Goal: Information Seeking & Learning: Compare options

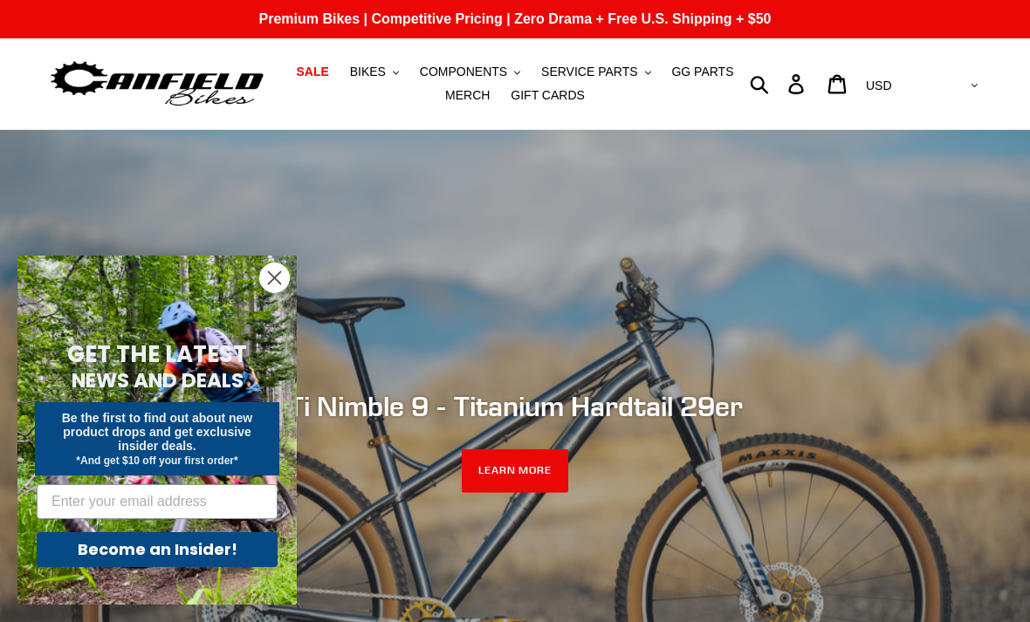
click at [320, 72] on span "SALE" at bounding box center [312, 72] width 32 height 15
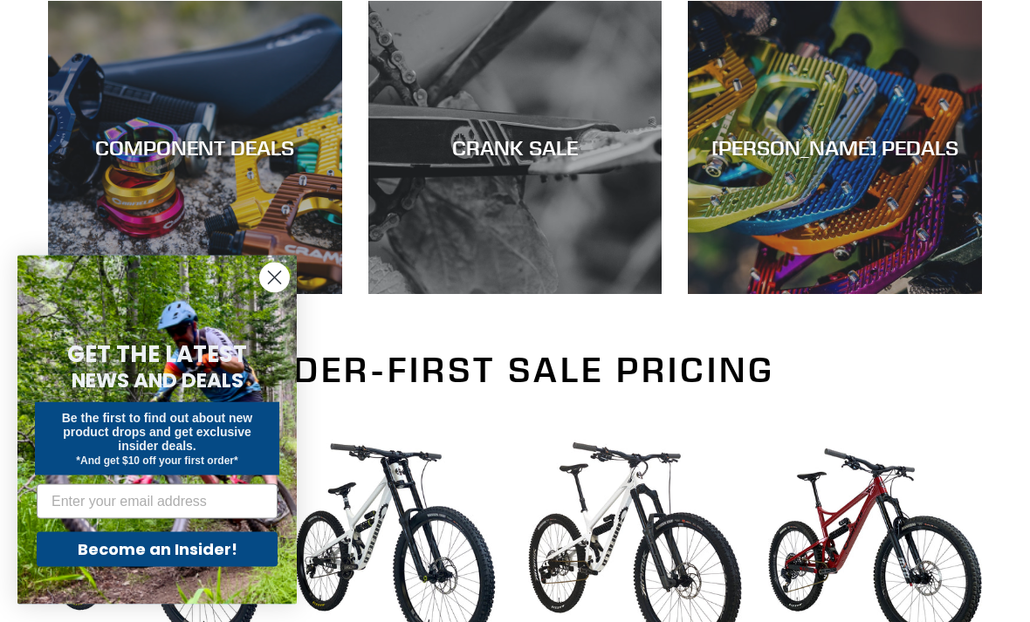
scroll to position [844, 0]
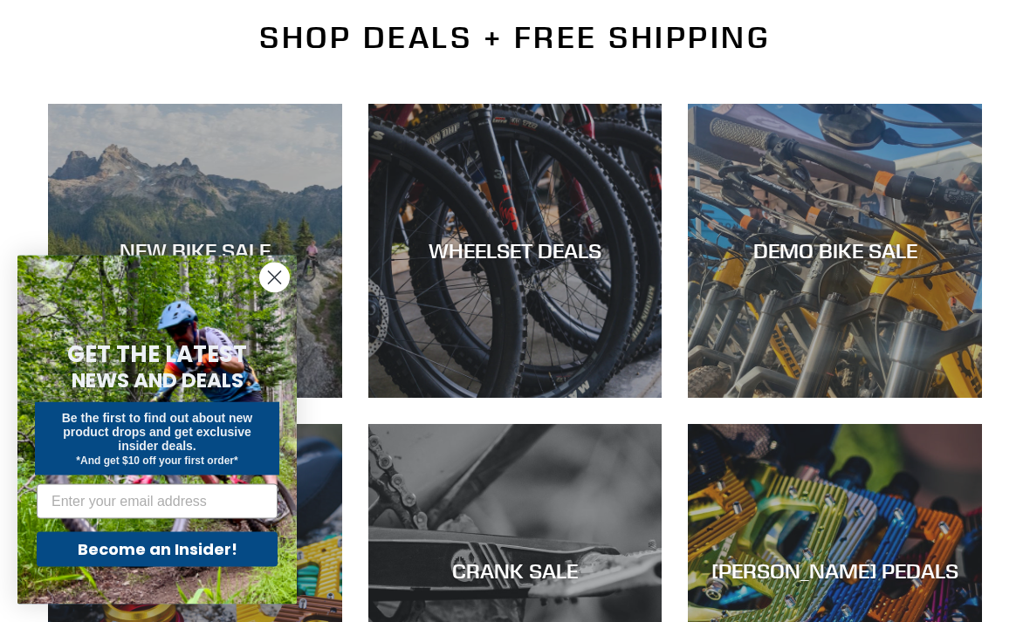
click at [286, 292] on circle "Close dialog" at bounding box center [274, 278] width 29 height 29
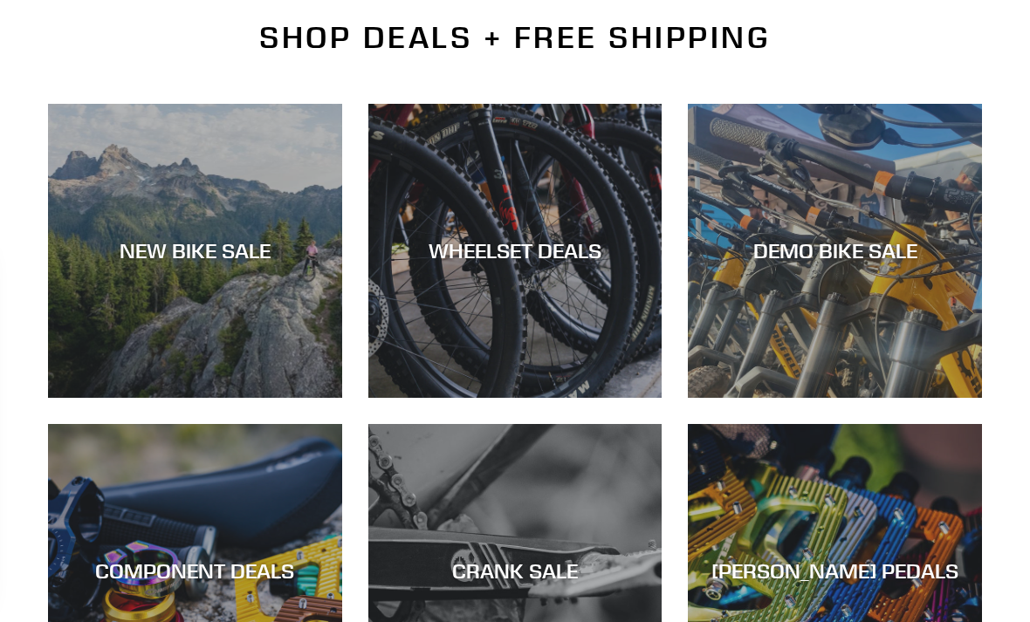
scroll to position [421, 0]
click at [201, 245] on div "NEW BIKE SALE" at bounding box center [195, 250] width 294 height 25
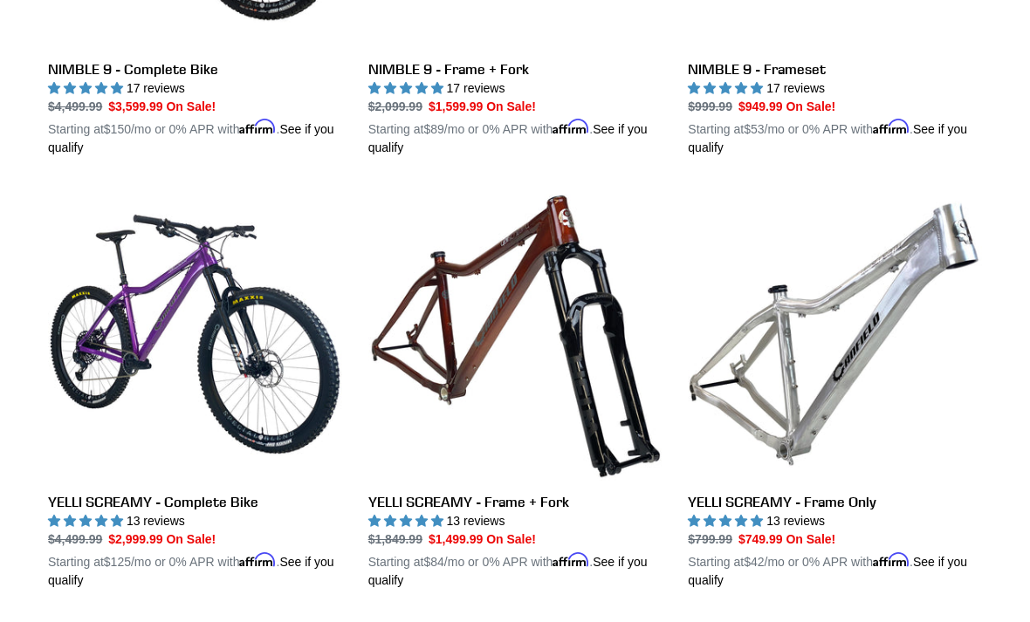
scroll to position [3365, 0]
click at [244, 349] on link "YELLI SCREAMY - Complete Bike" at bounding box center [195, 389] width 294 height 402
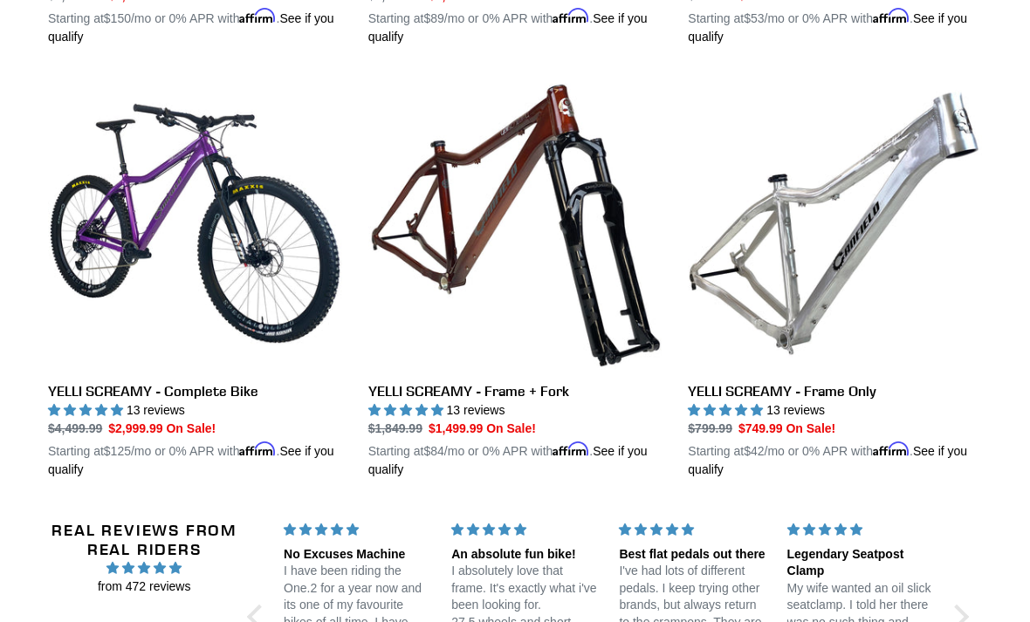
scroll to position [3478, 0]
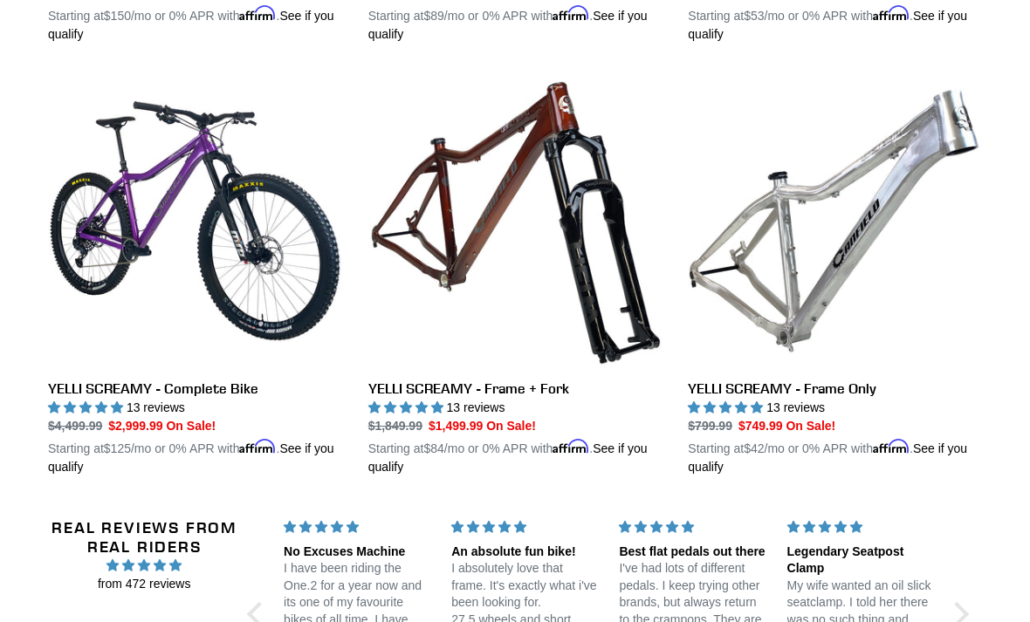
click at [794, 234] on link "YELLI SCREAMY - Frame Only" at bounding box center [835, 275] width 294 height 402
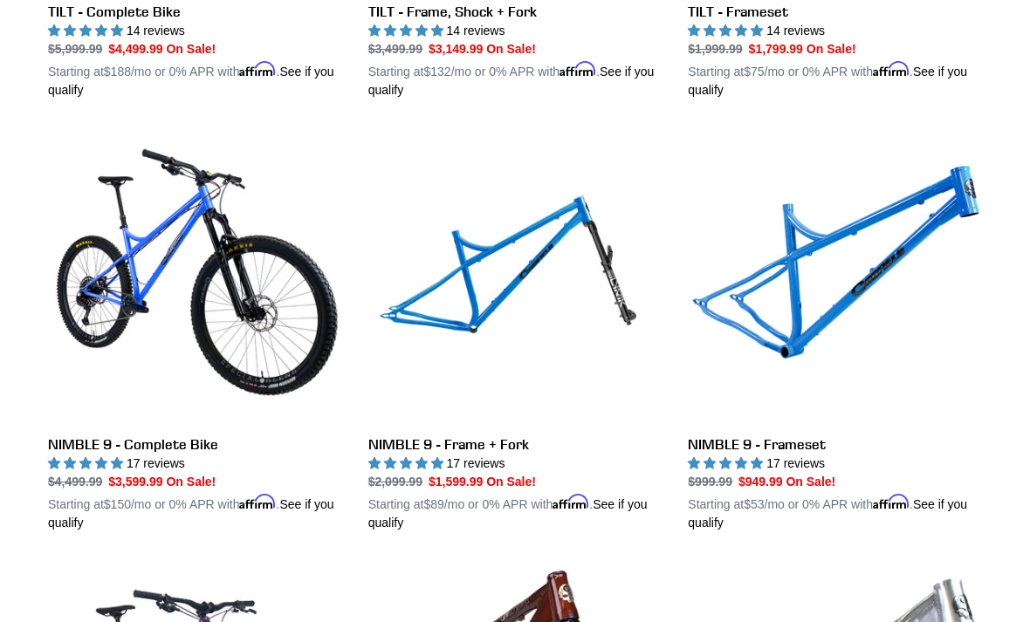
scroll to position [2988, 0]
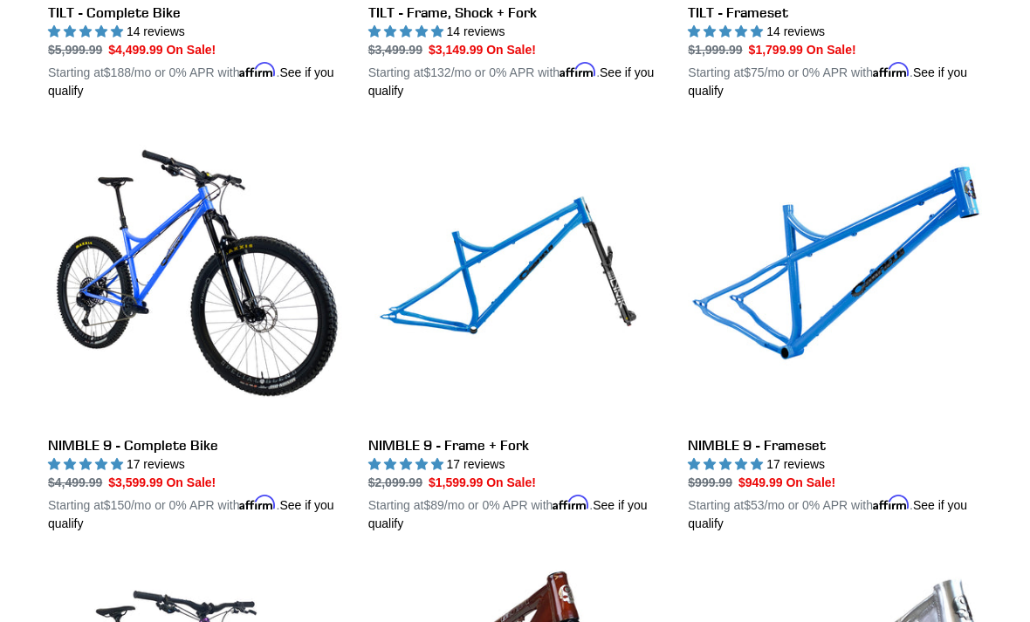
click at [834, 298] on link "NIMBLE 9 - Frameset" at bounding box center [835, 332] width 294 height 402
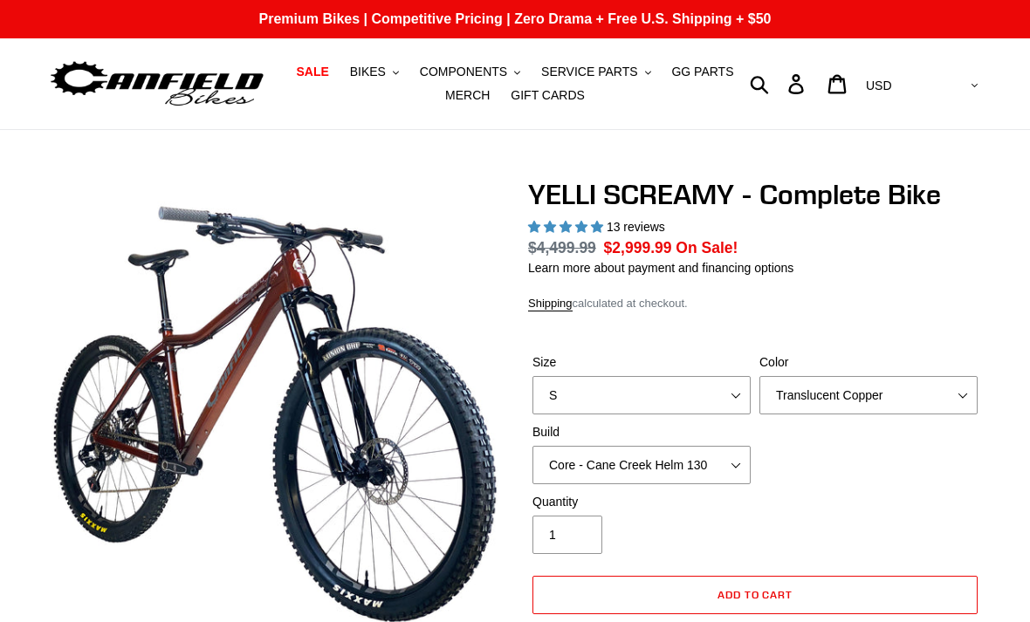
select select "highest-rating"
click at [744, 394] on select "S M L XL" at bounding box center [641, 395] width 218 height 38
select select "M"
click at [957, 398] on select "Translucent Copper Purple Haze Raw" at bounding box center [868, 395] width 218 height 38
select select "Purple Haze"
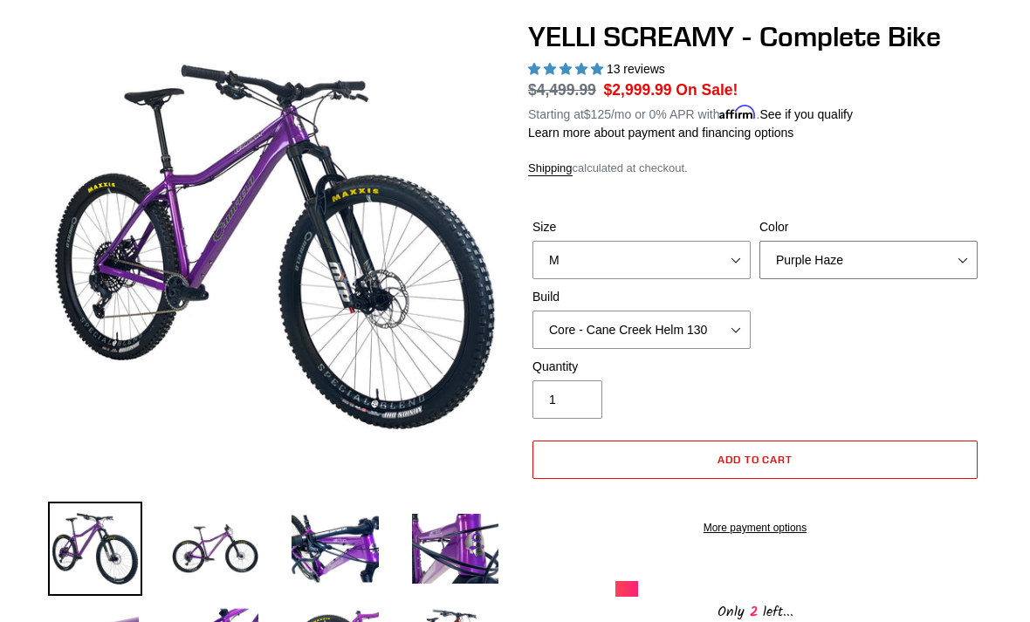
scroll to position [158, 0]
click at [235, 541] on img at bounding box center [215, 549] width 94 height 94
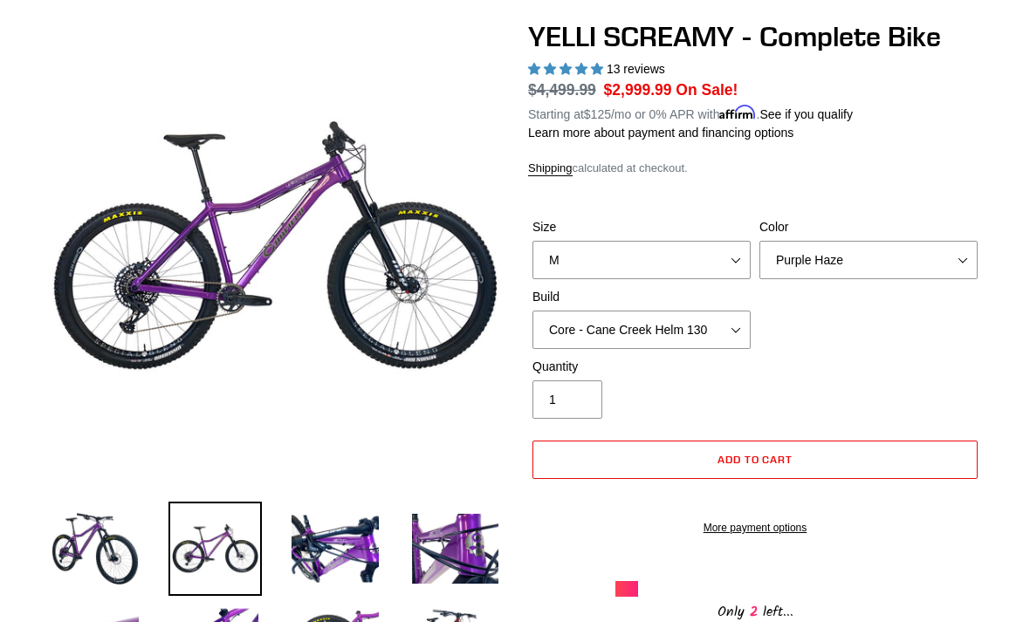
click at [350, 554] on img at bounding box center [335, 549] width 94 height 94
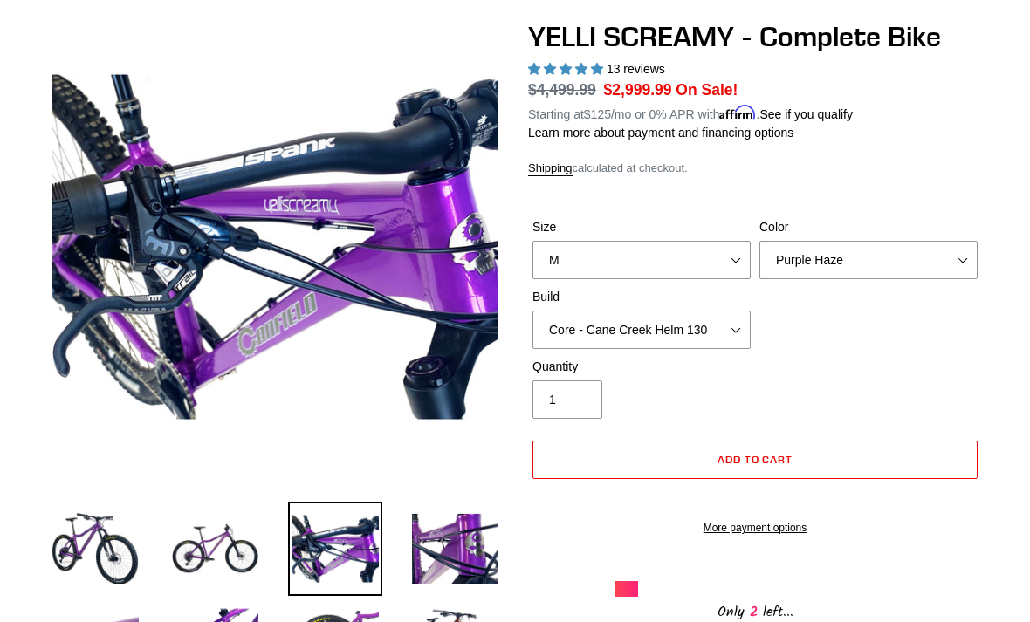
click at [458, 543] on img at bounding box center [455, 549] width 94 height 94
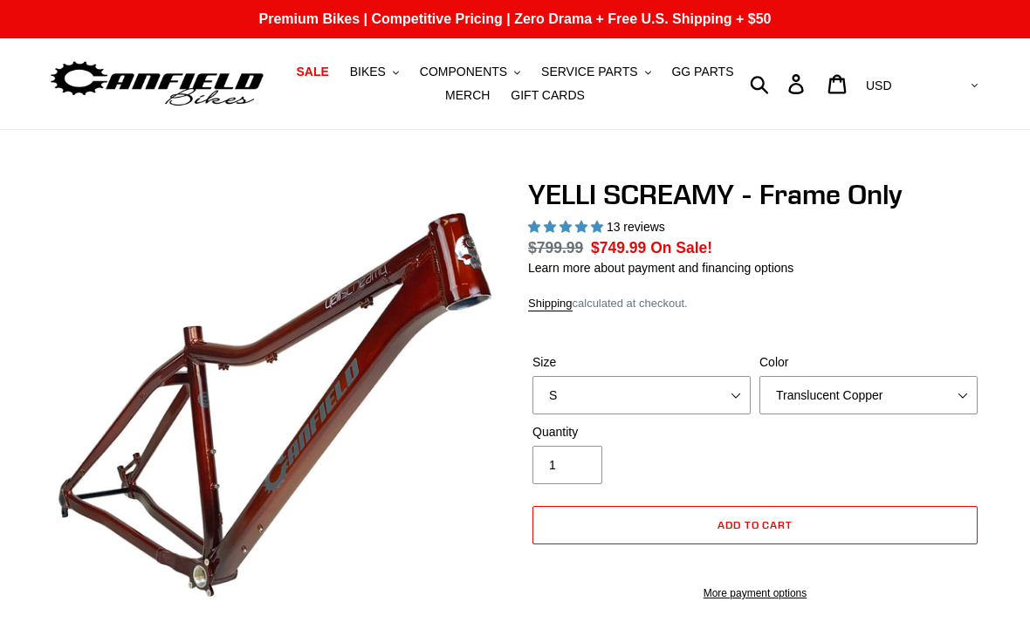
select select "highest-rating"
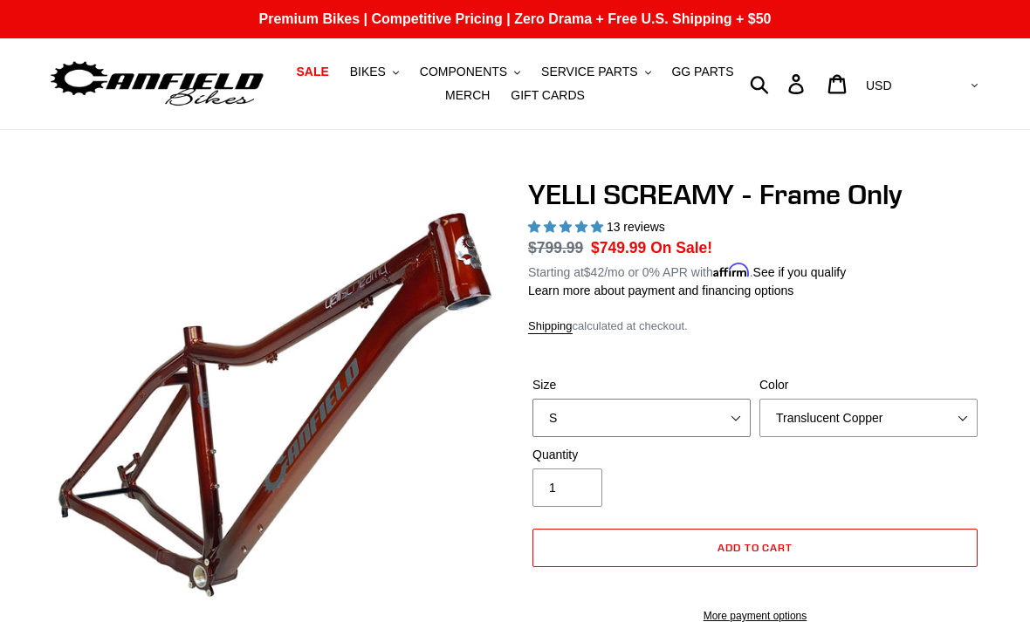
click at [742, 418] on select "S M L XL" at bounding box center [641, 418] width 218 height 38
select select "M"
click at [897, 422] on select "Translucent Copper Purple Haze Raw" at bounding box center [868, 418] width 218 height 38
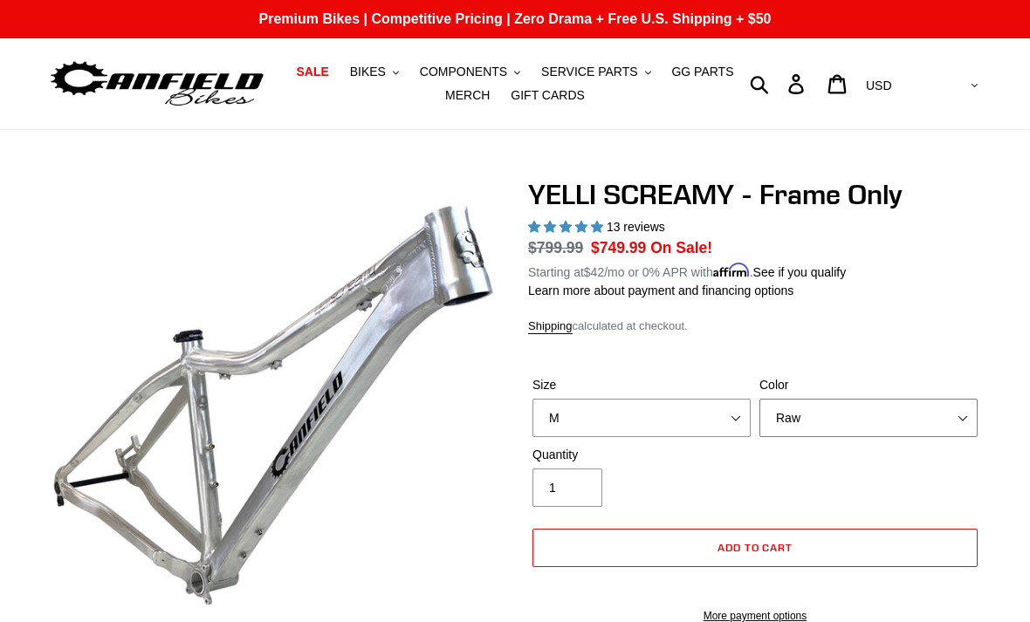
click at [847, 429] on select "Translucent Copper Purple Haze Raw" at bounding box center [868, 418] width 218 height 38
select select "Translucent Copper"
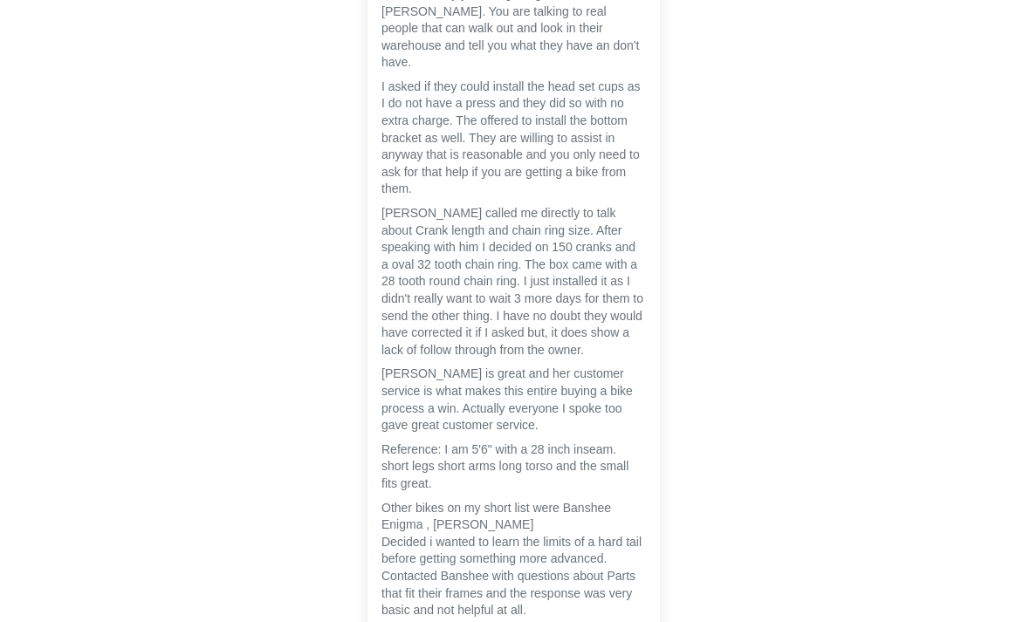
scroll to position [4521, 0]
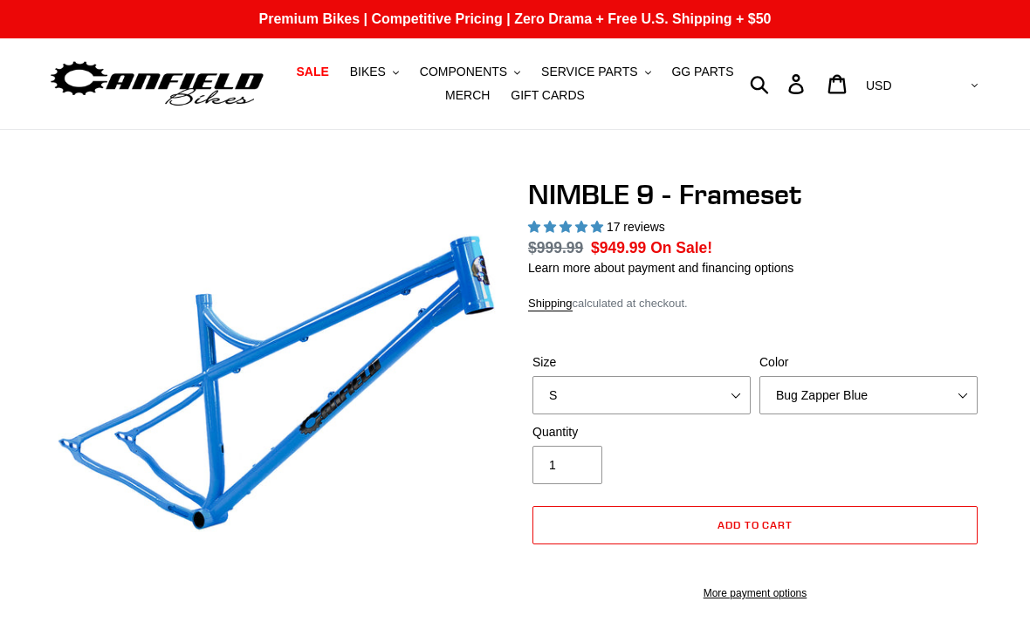
select select "highest-rating"
click at [747, 401] on select "S M L XL" at bounding box center [641, 395] width 218 height 38
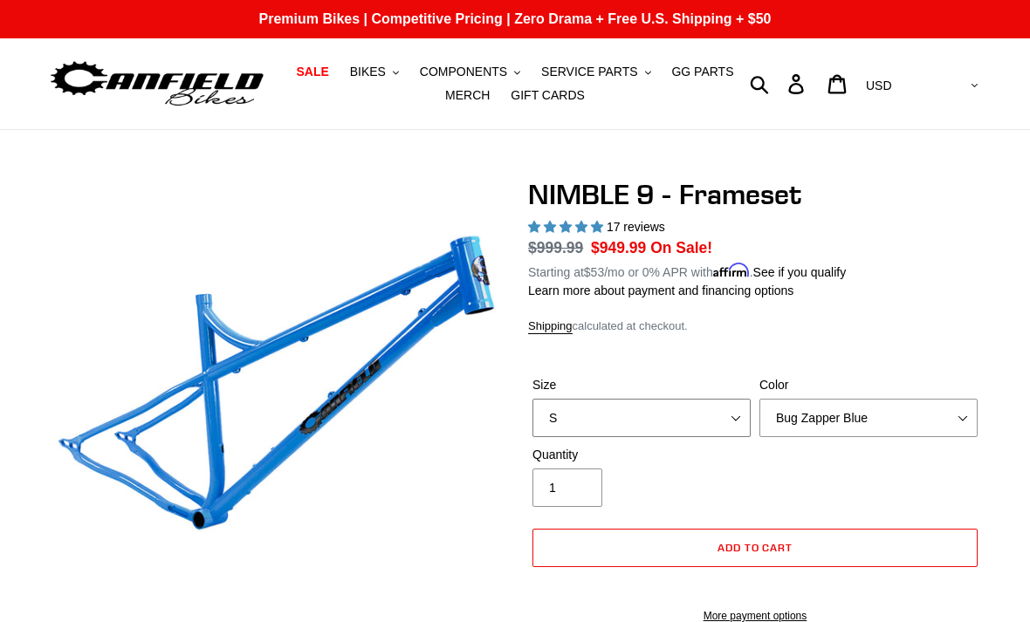
select select "M"
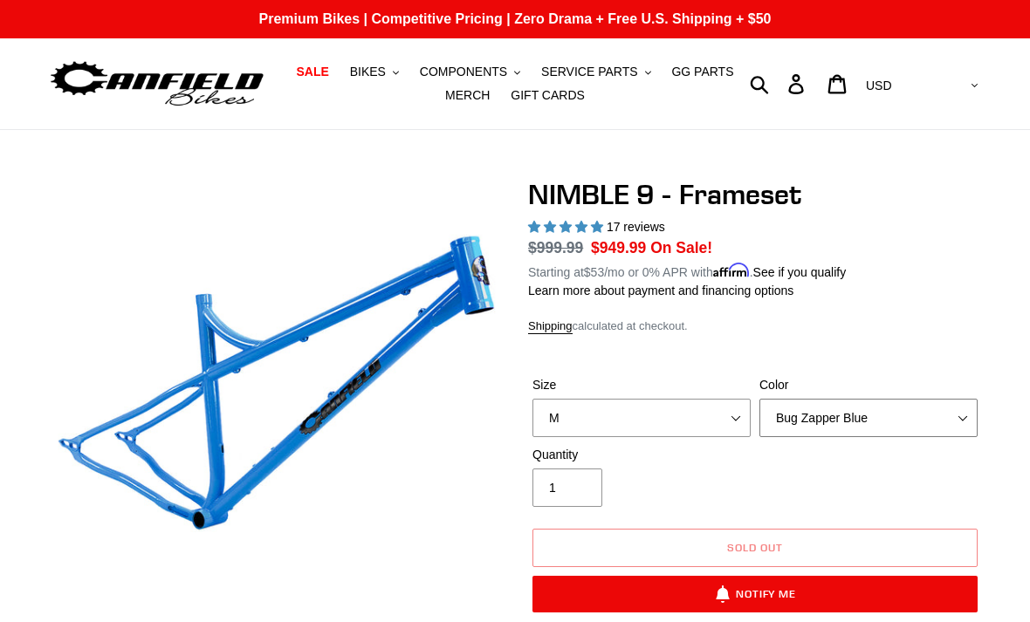
click at [881, 410] on select "Bug Zapper Blue Purple Haze -Sold Out Galaxy Black" at bounding box center [868, 418] width 218 height 38
select select "Galaxy Black"
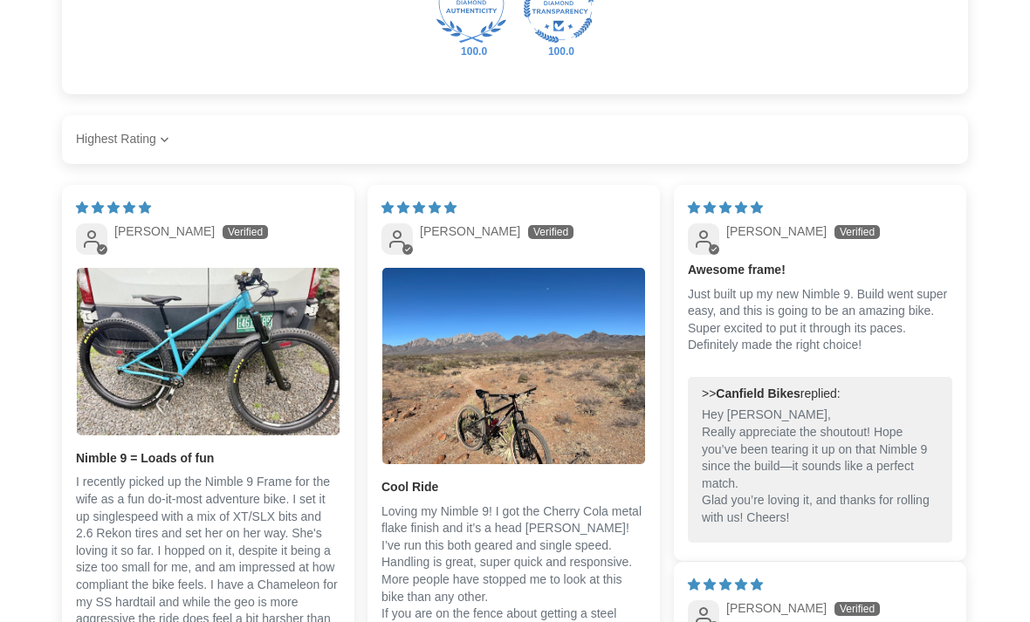
scroll to position [2617, 0]
click at [170, 367] on img "Link to user picture 1" at bounding box center [208, 352] width 263 height 168
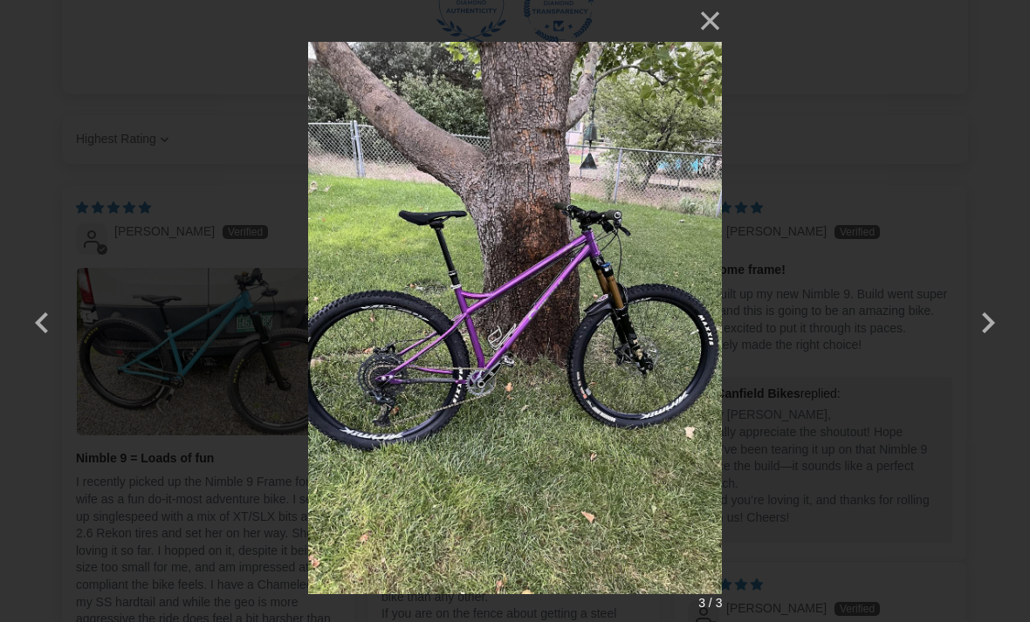
click at [980, 306] on button "button" at bounding box center [988, 312] width 42 height 42
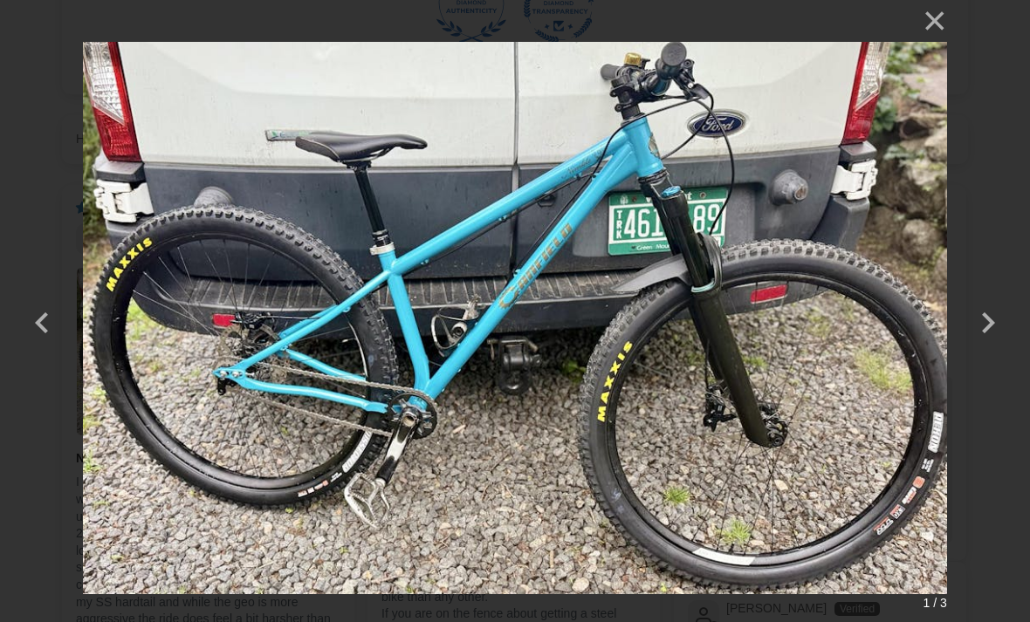
click at [984, 304] on button "button" at bounding box center [988, 312] width 42 height 42
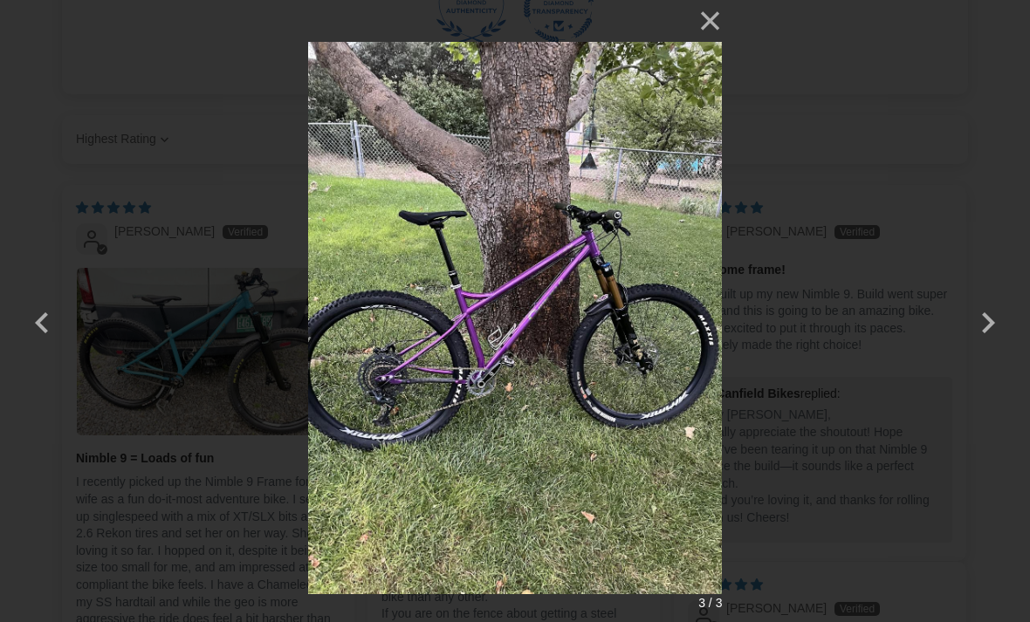
click at [991, 326] on button "button" at bounding box center [988, 312] width 42 height 42
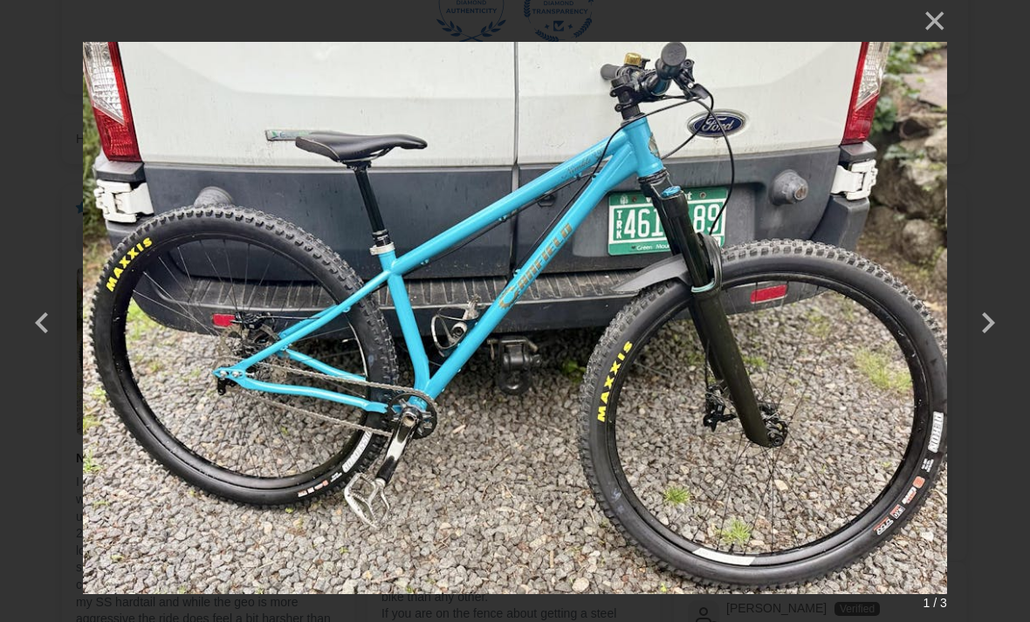
click at [975, 326] on button "button" at bounding box center [988, 312] width 42 height 42
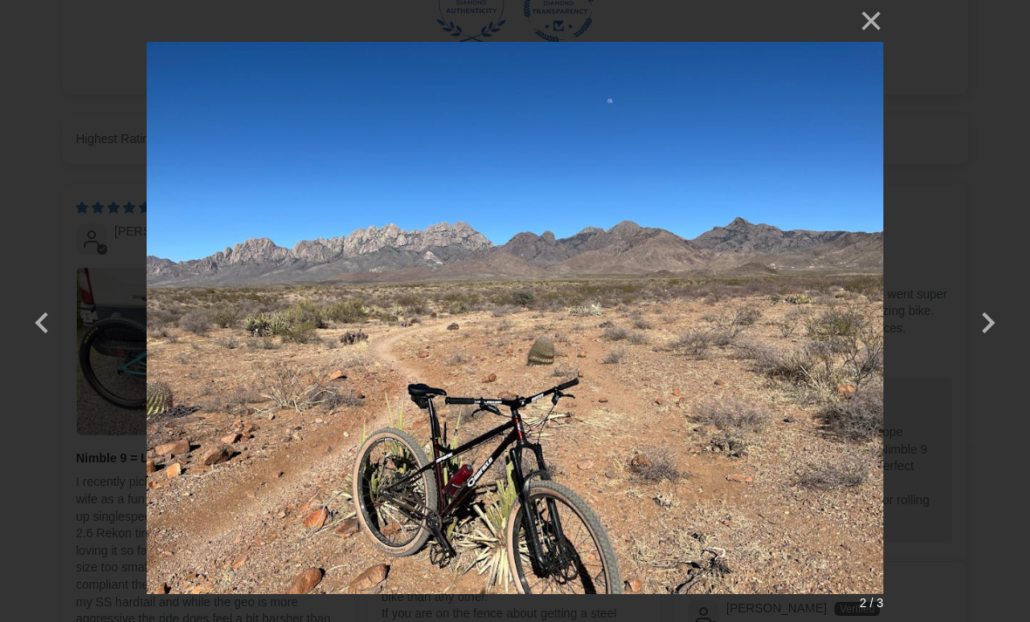
click at [974, 322] on button "button" at bounding box center [988, 312] width 42 height 42
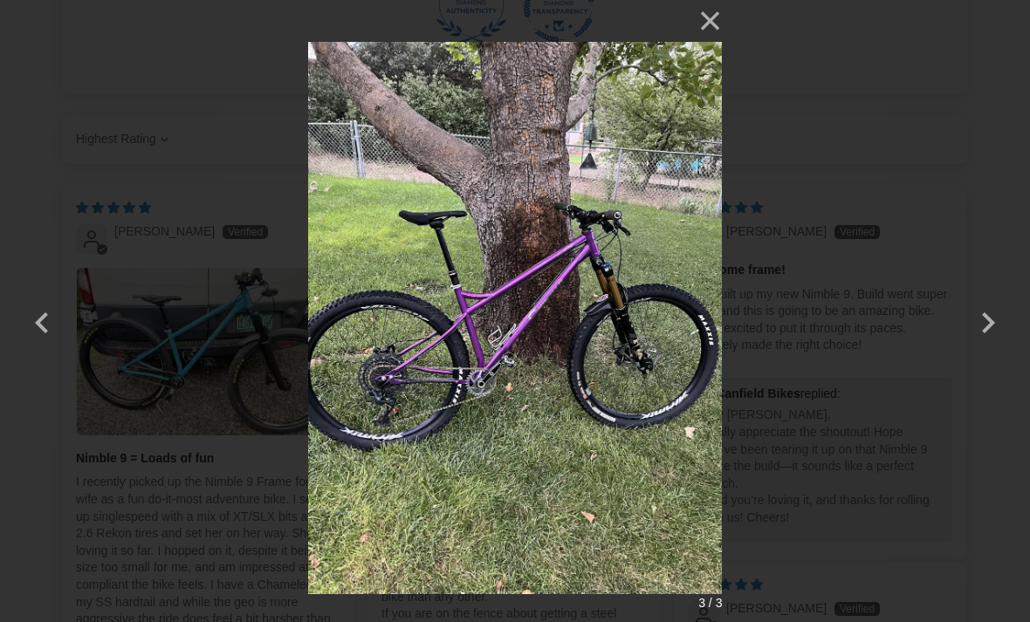
click at [880, 377] on div "× 3 / 3 Loading..." at bounding box center [515, 311] width 1030 height 622
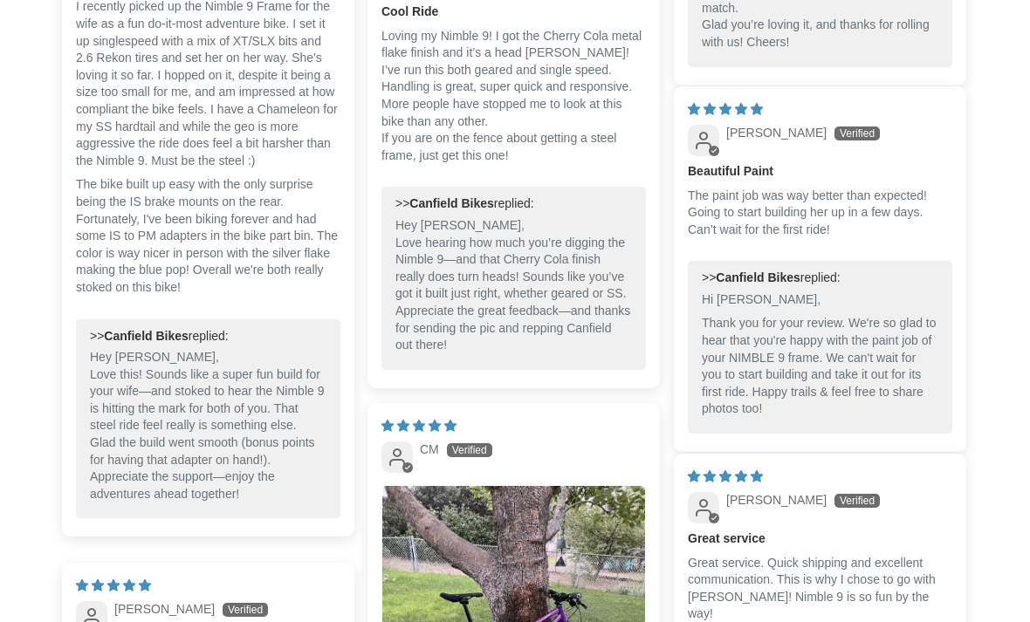
scroll to position [3094, 0]
click at [1016, 231] on div "Customer Reviews 4.88 out of 5 Based on 17 reviews 16 0 1 0 0 See all reviews W…" at bounding box center [515, 272] width 1030 height 2020
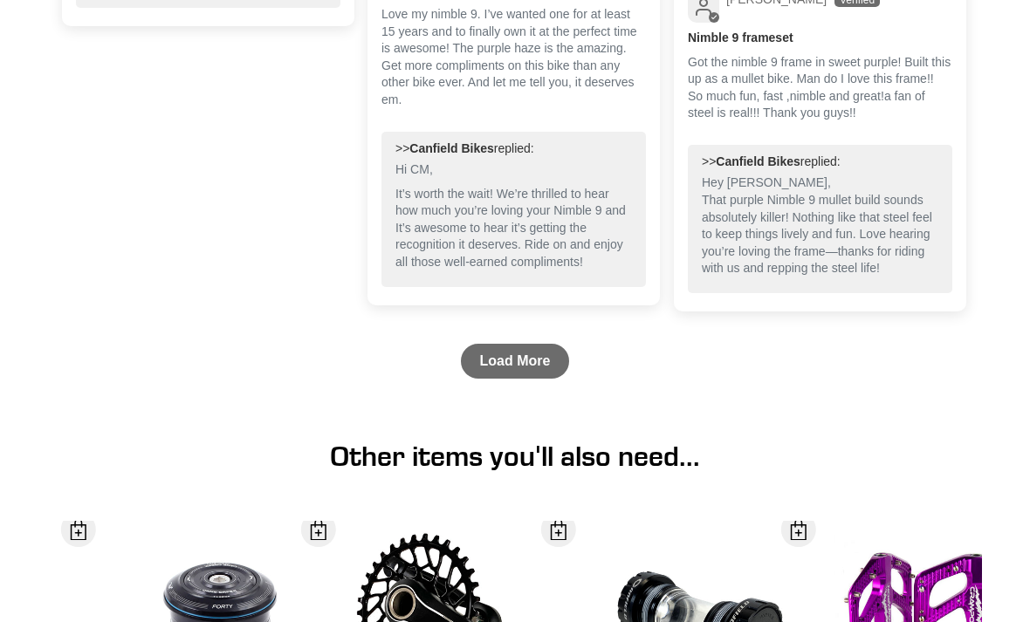
scroll to position [3957, 0]
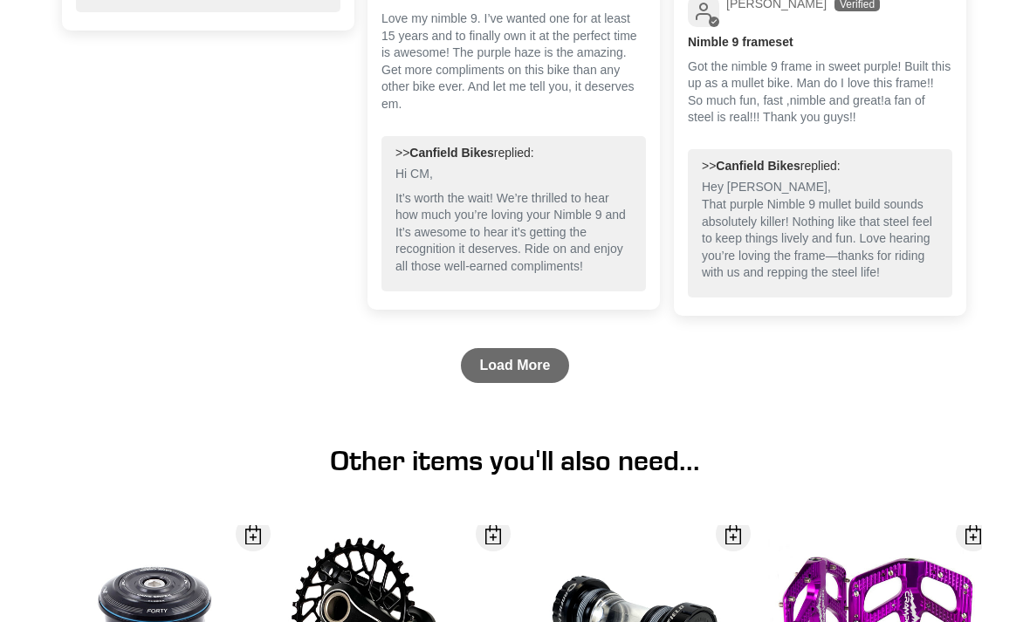
click at [510, 376] on link "Load More" at bounding box center [515, 365] width 109 height 35
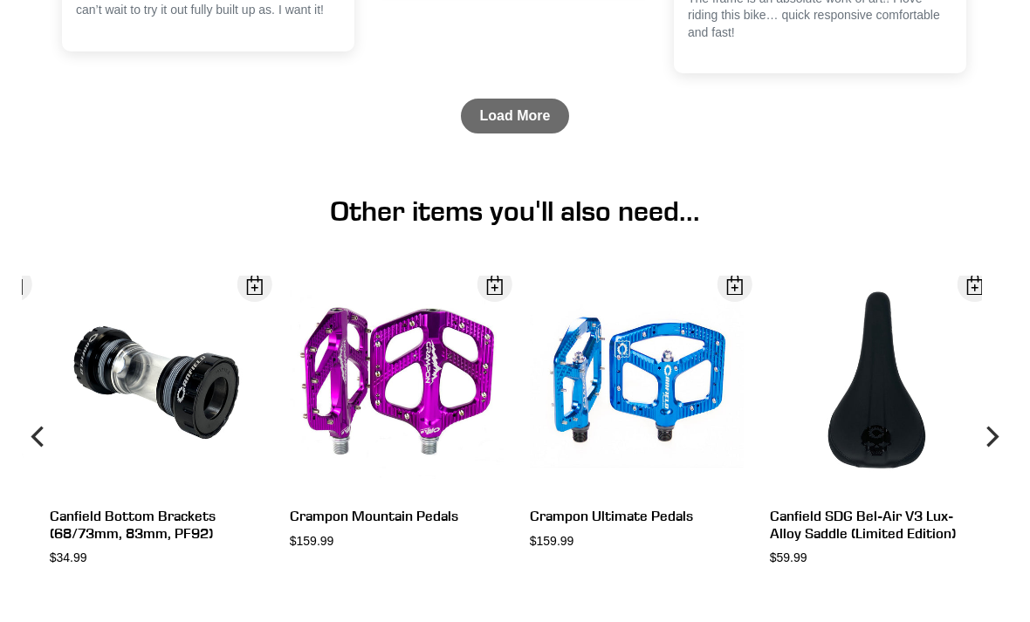
scroll to position [5012, 0]
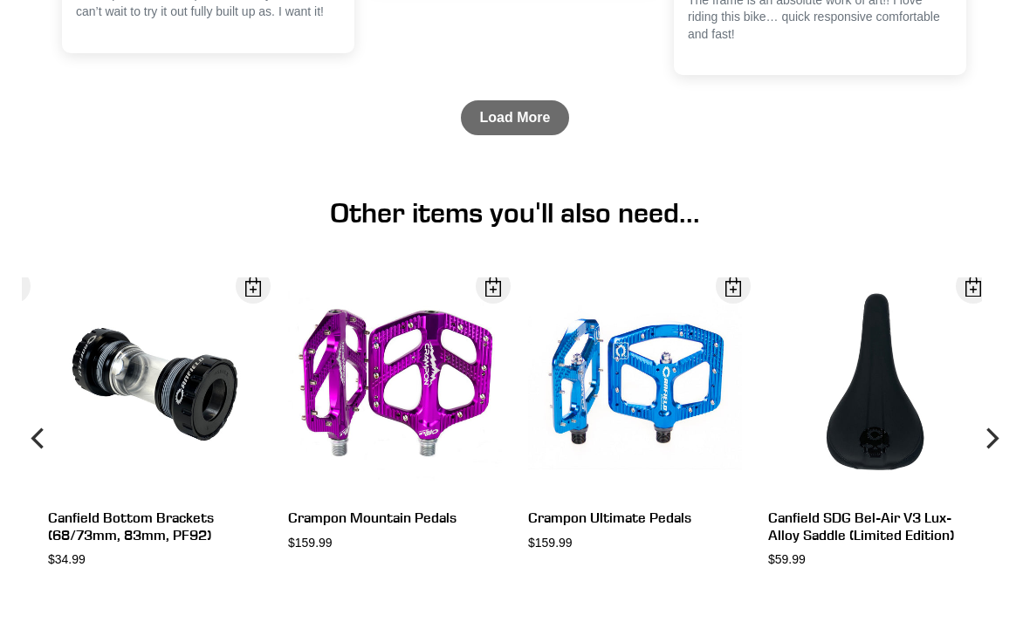
click at [519, 131] on link "Load More" at bounding box center [515, 117] width 109 height 35
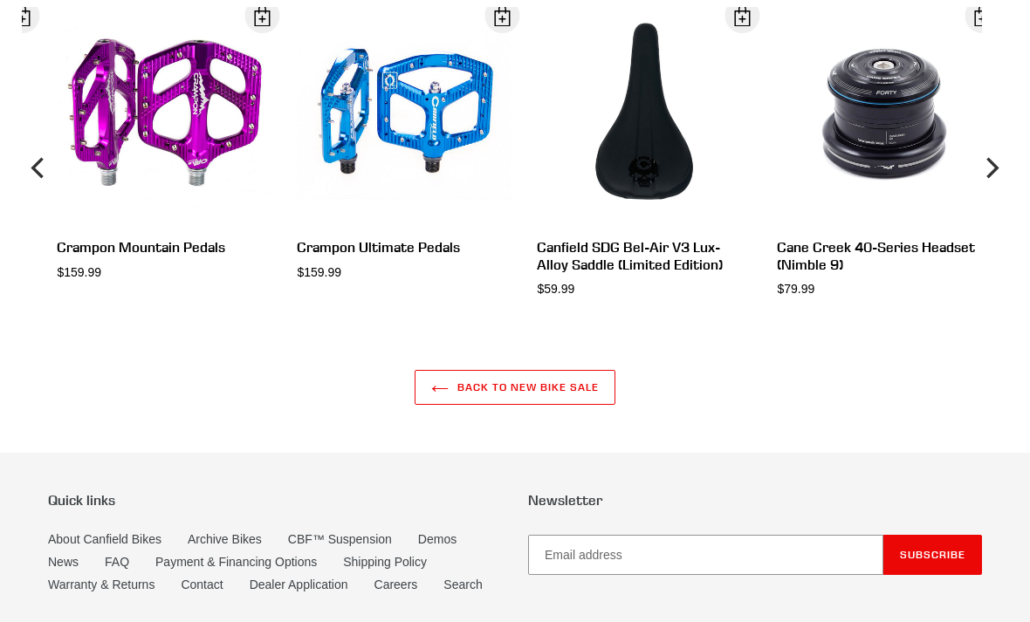
scroll to position [5559, 0]
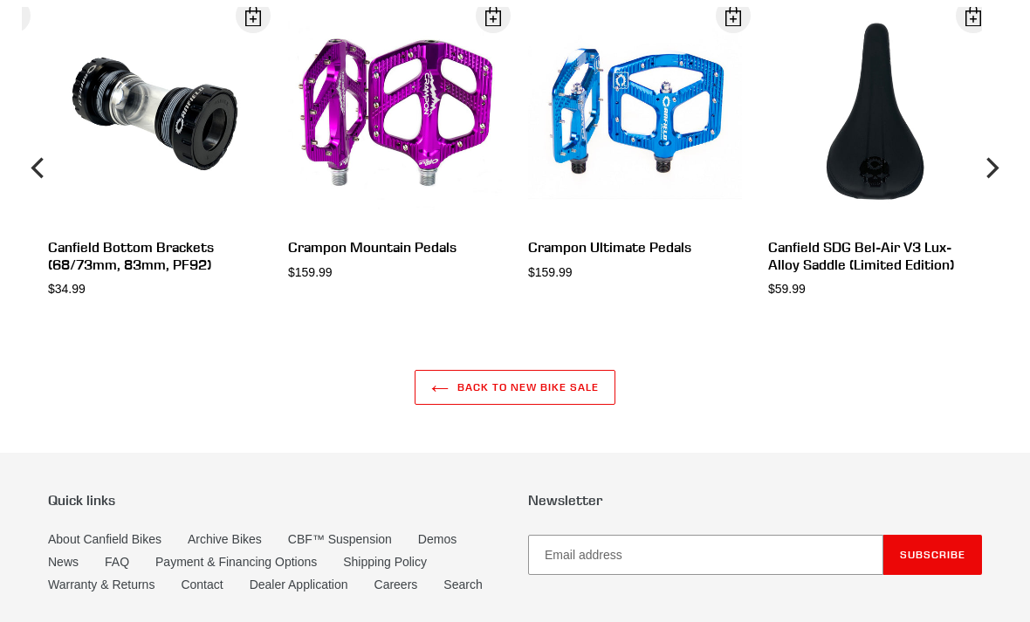
click at [210, 121] on div "View" at bounding box center [142, 167] width 240 height 321
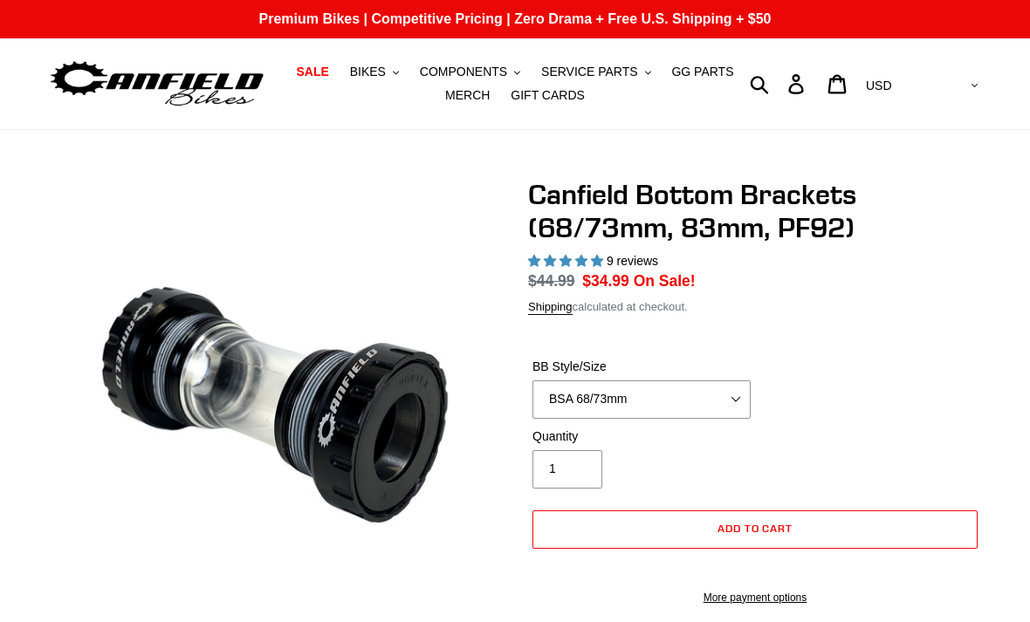
select select "highest-rating"
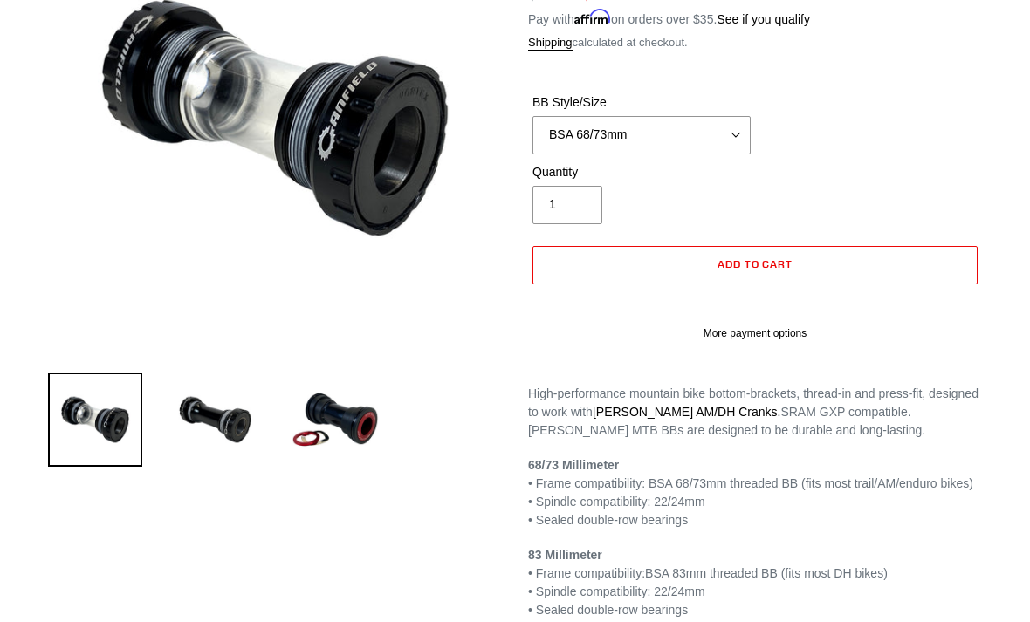
scroll to position [273, 0]
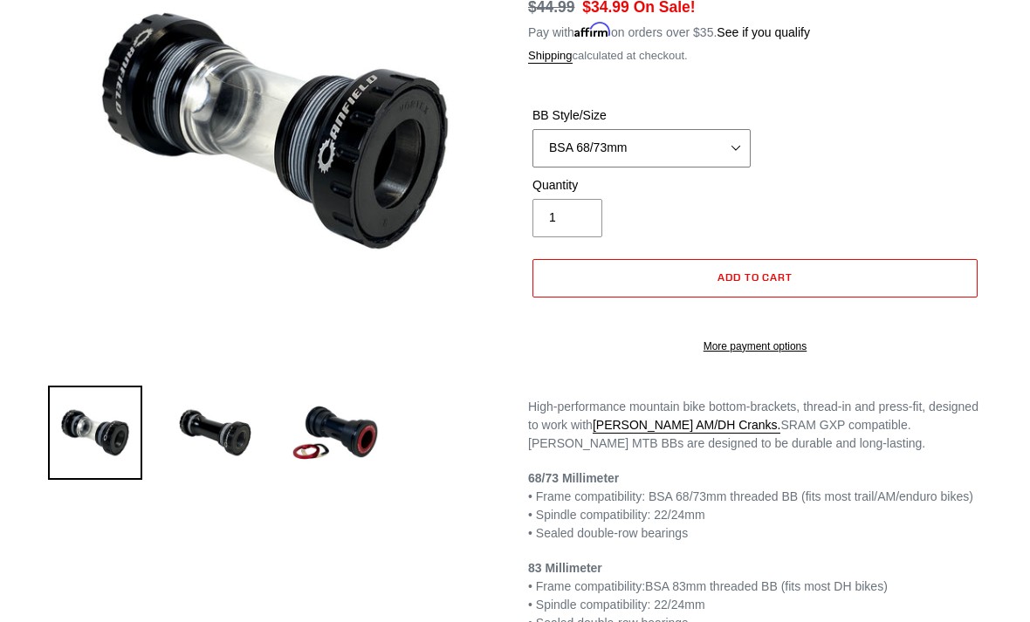
click at [749, 147] on select "BSA 68/73mm BSA 83mm PF92" at bounding box center [641, 149] width 218 height 38
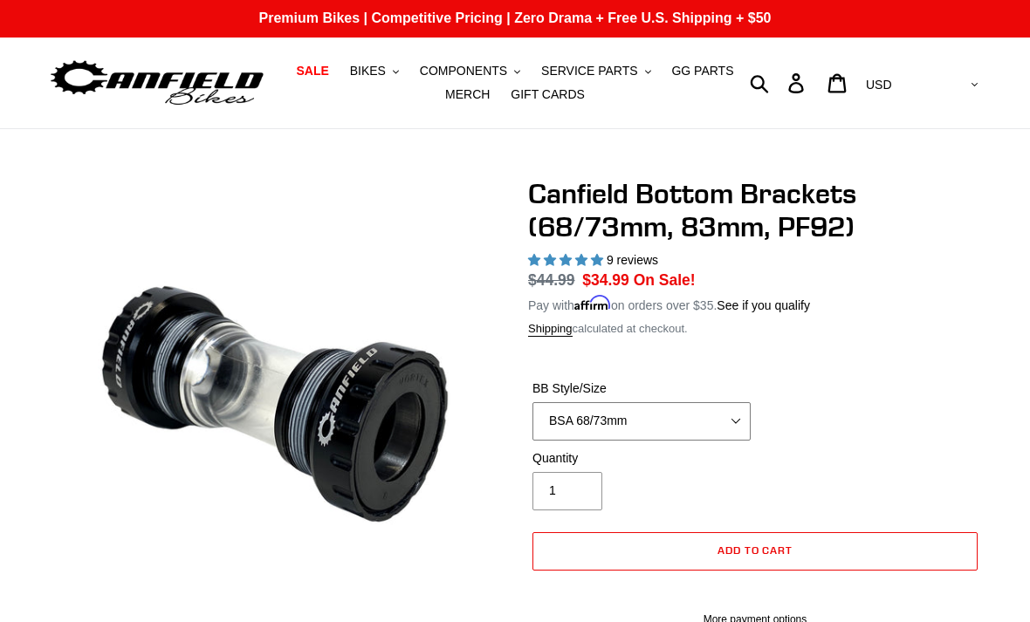
scroll to position [0, 0]
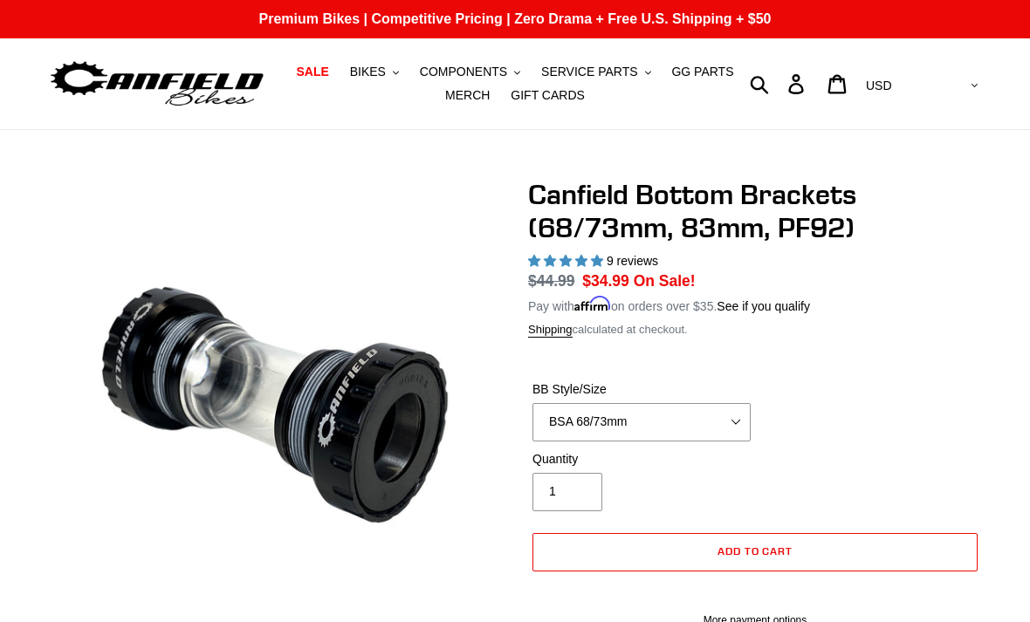
click at [473, 62] on button "COMPONENTS .cls-1{fill:#231f20}" at bounding box center [470, 72] width 118 height 24
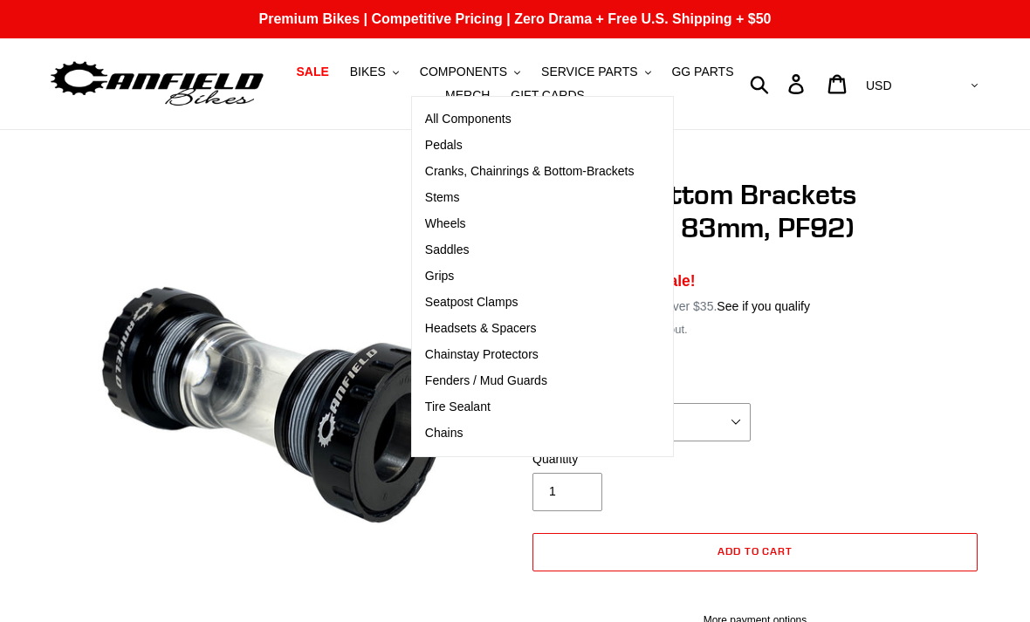
click at [596, 174] on span "Cranks, Chainrings & Bottom-Brackets" at bounding box center [529, 171] width 209 height 15
click at [452, 266] on link "Grips" at bounding box center [530, 277] width 236 height 26
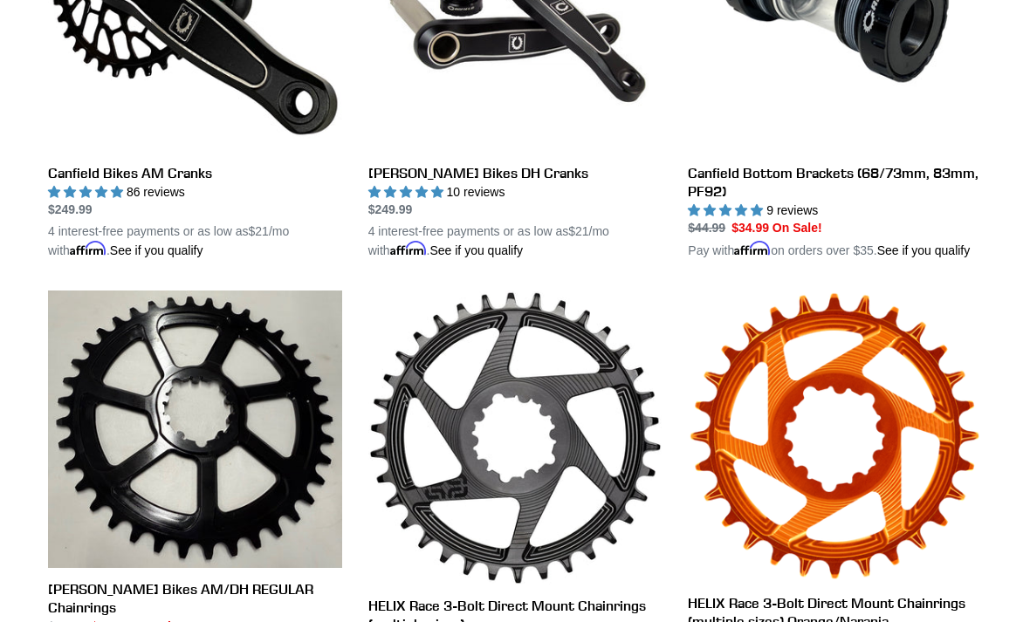
scroll to position [650, 0]
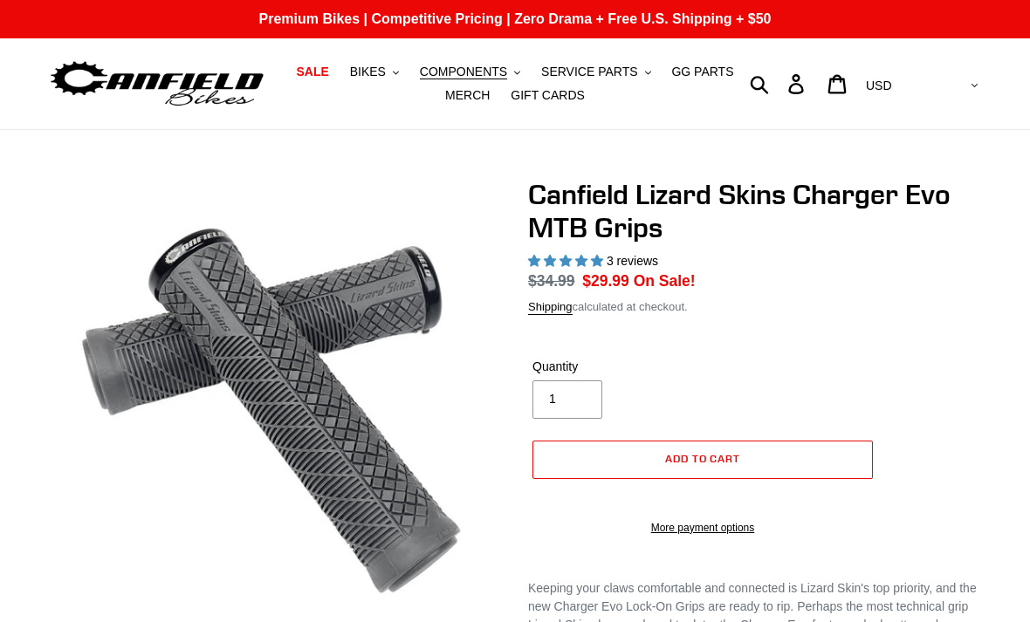
select select "highest-rating"
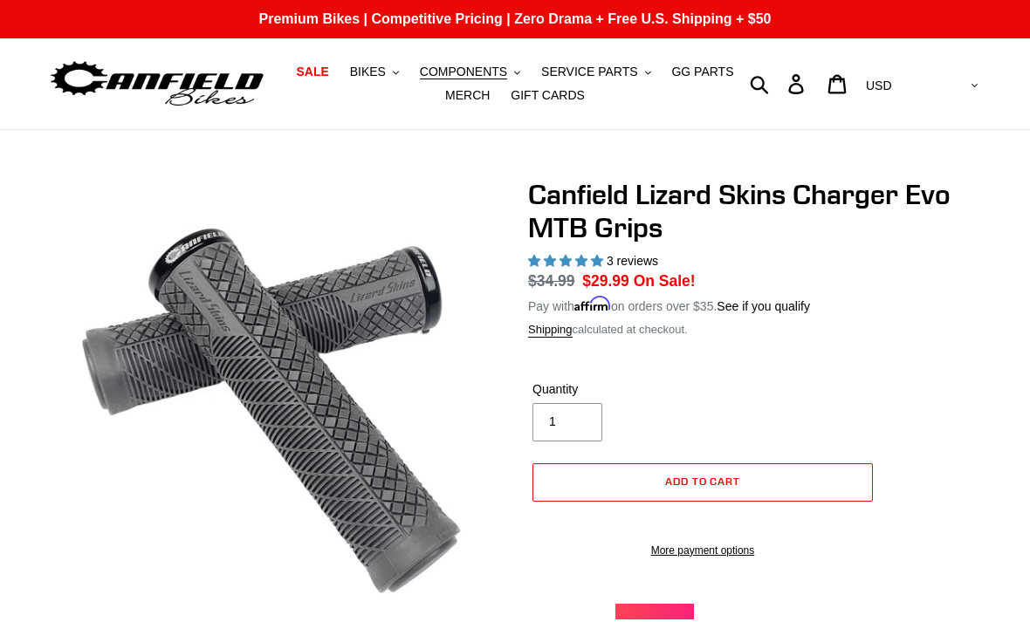
click at [384, 68] on span "BIKES" at bounding box center [368, 72] width 36 height 15
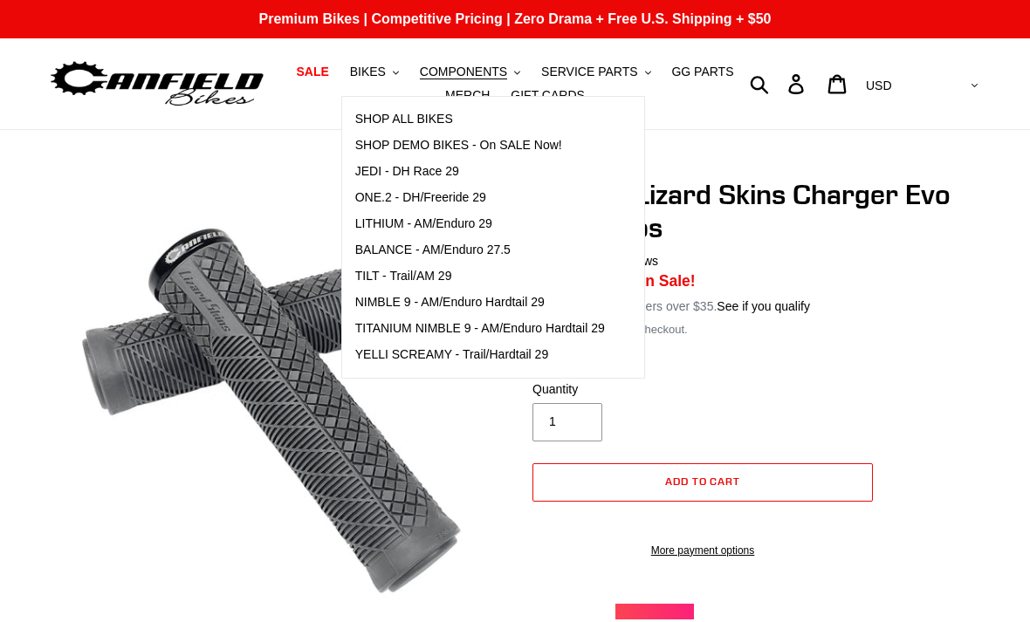
click at [496, 366] on link "YELLI SCREAMY - Trail/Hardtail 29" at bounding box center [480, 355] width 276 height 26
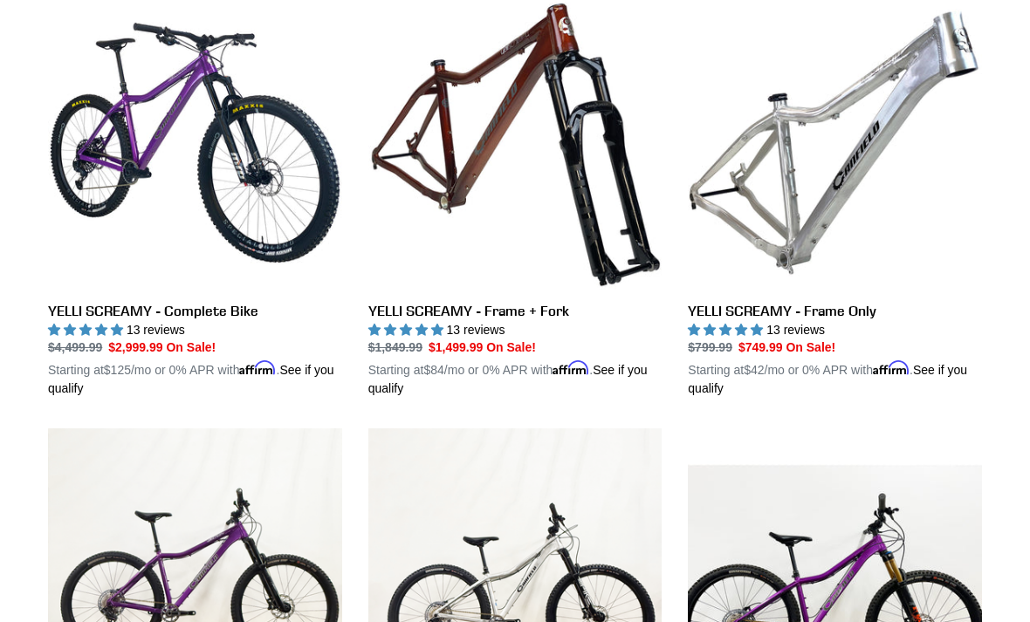
scroll to position [525, 0]
click at [595, 157] on link "YELLI SCREAMY - Frame + Fork" at bounding box center [515, 197] width 294 height 402
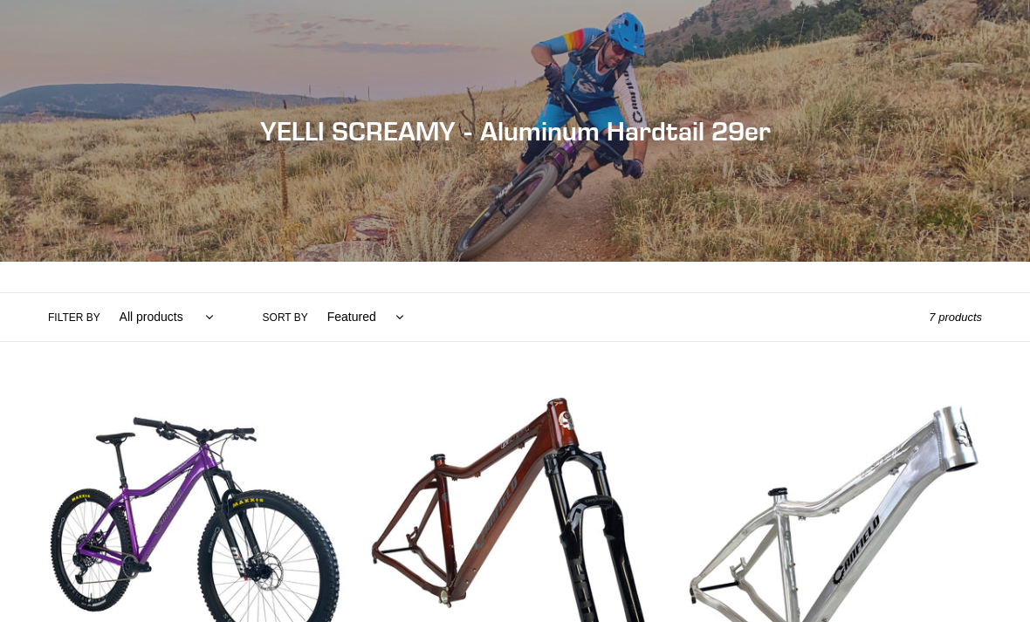
scroll to position [580, 0]
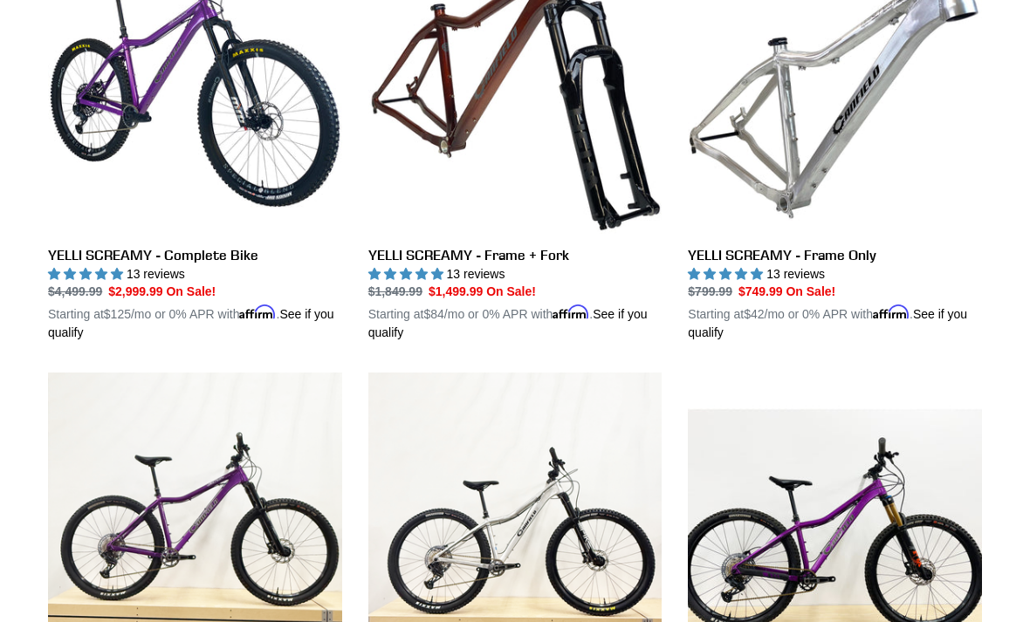
click at [587, 89] on link "YELLI SCREAMY - Frame + Fork" at bounding box center [515, 141] width 294 height 402
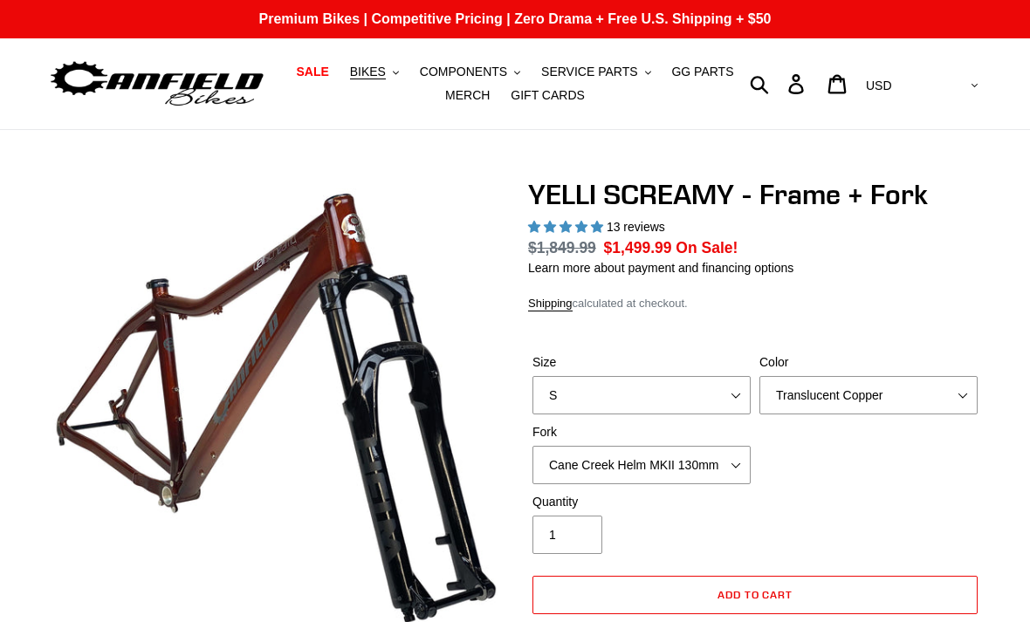
select select "highest-rating"
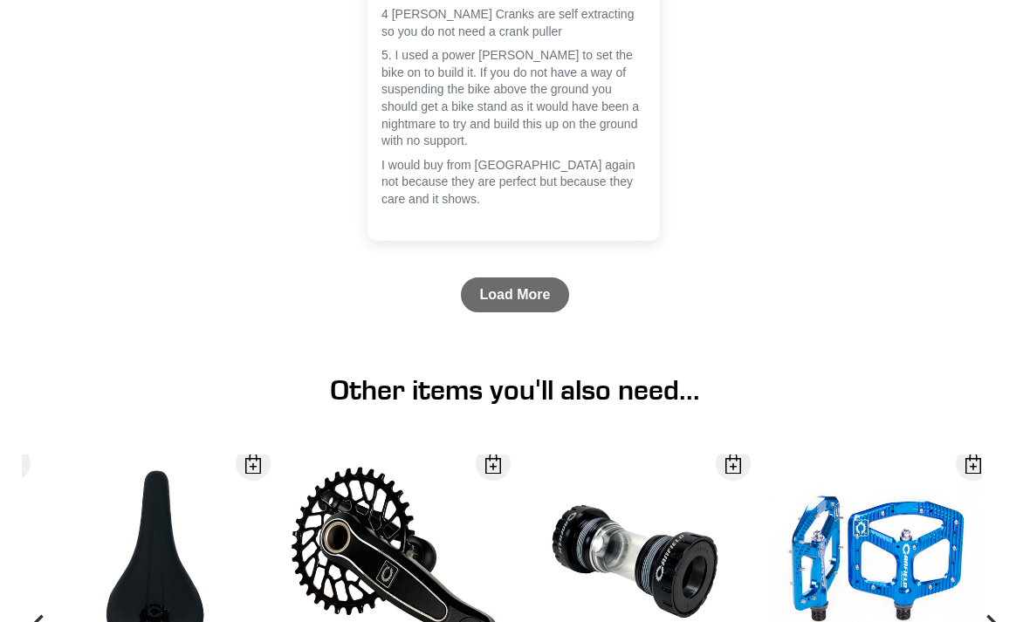
scroll to position [5513, 0]
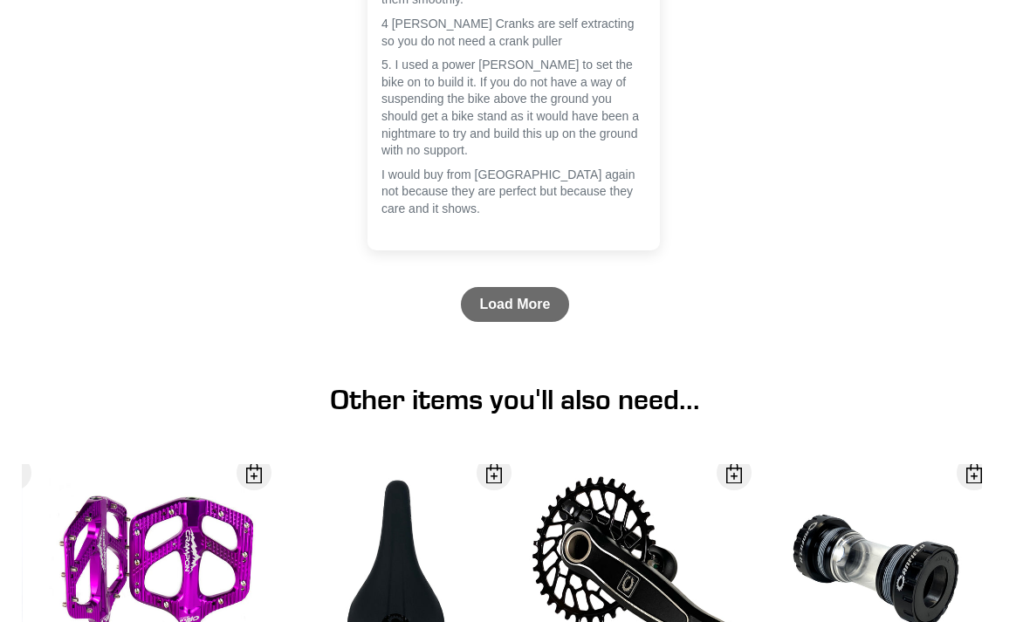
click at [511, 315] on link "Load More" at bounding box center [515, 304] width 109 height 35
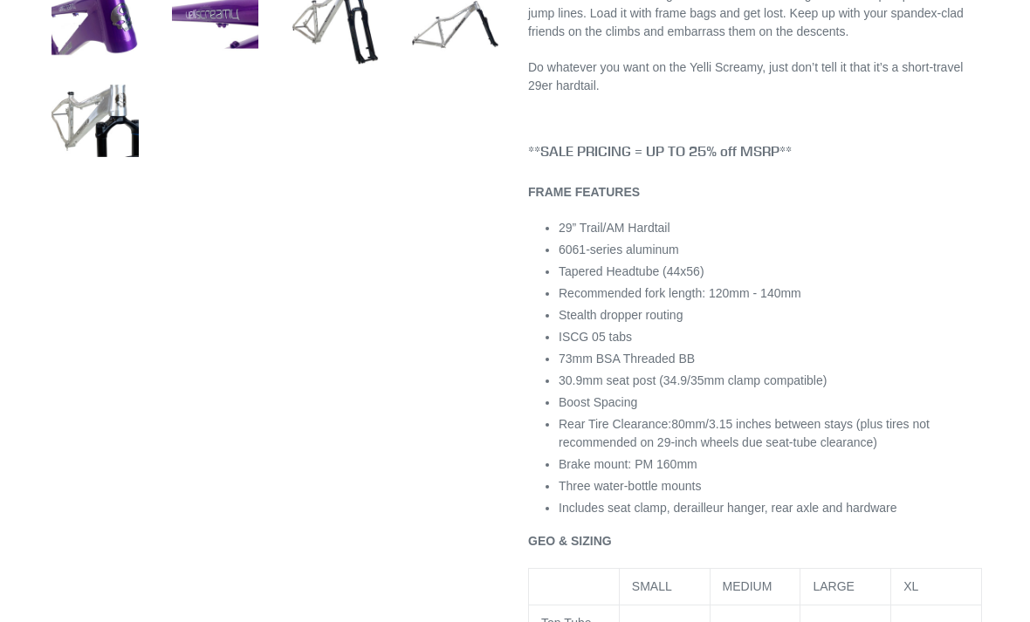
scroll to position [878, 0]
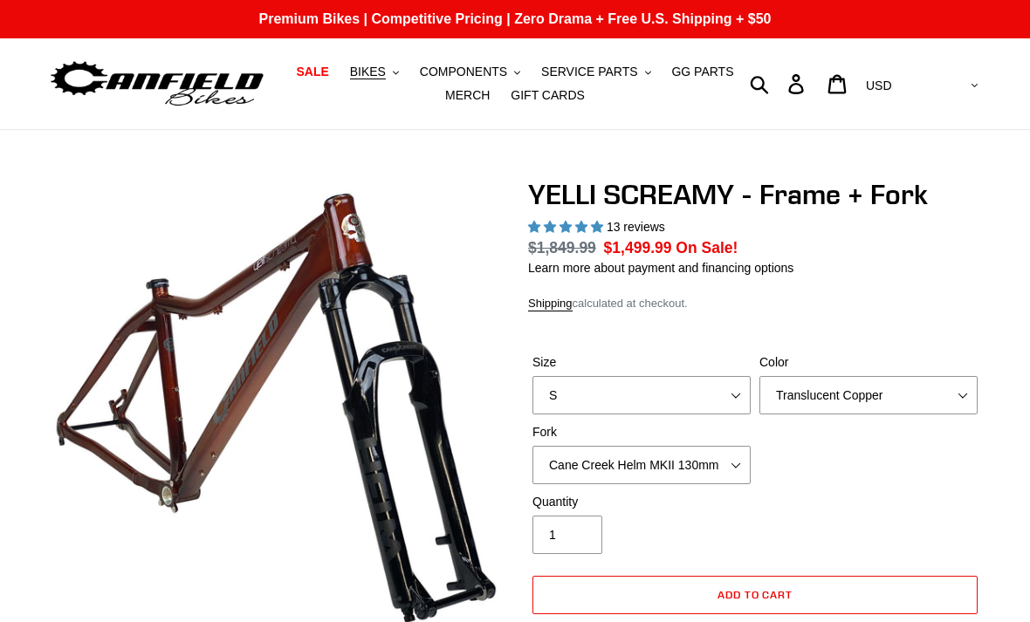
select select "highest-rating"
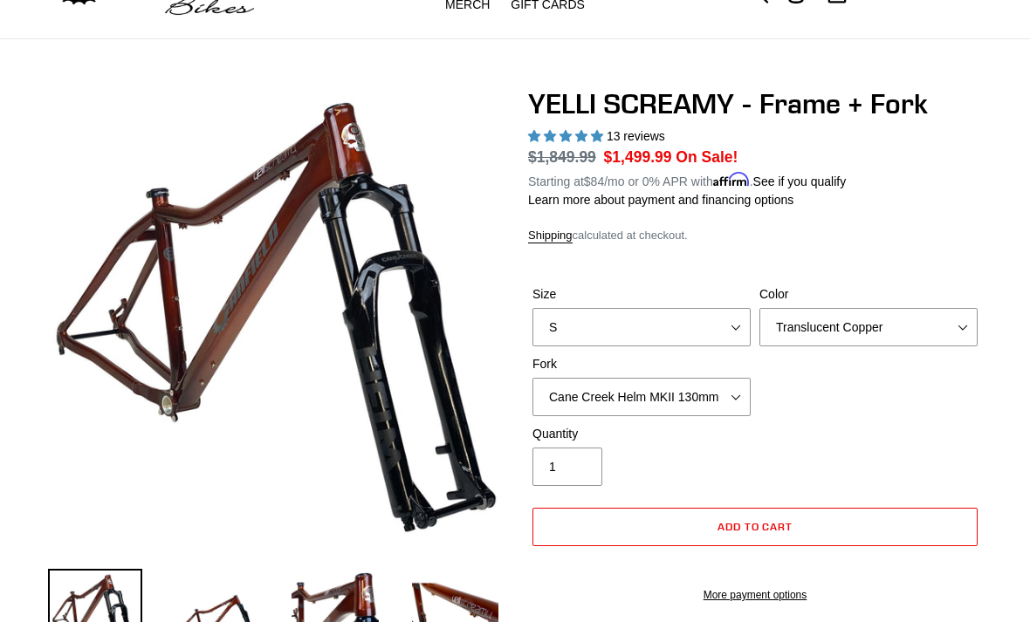
scroll to position [93, 0]
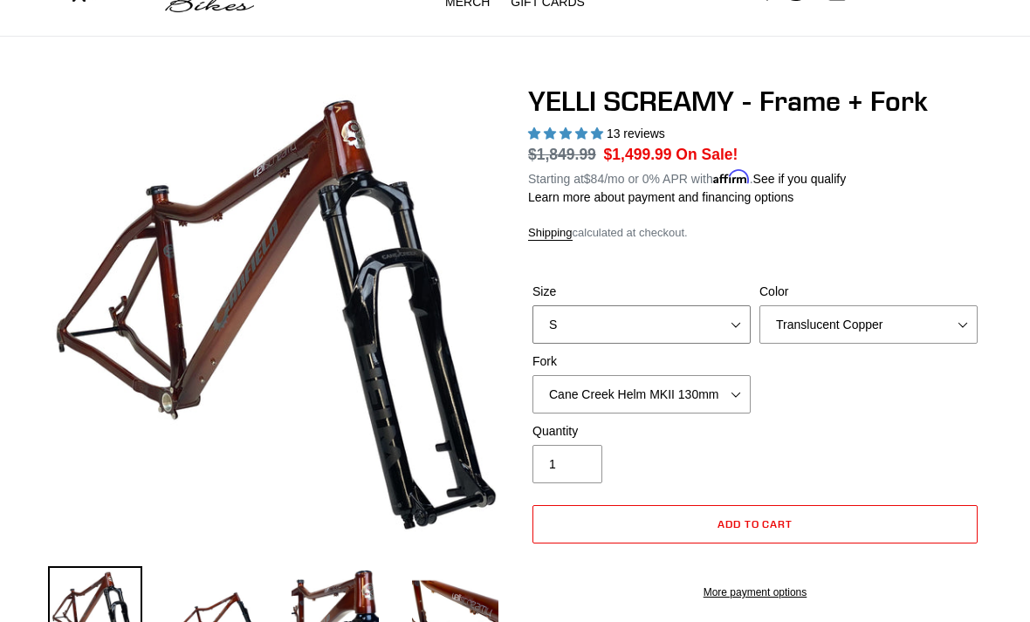
click at [731, 319] on select "S M L XL" at bounding box center [641, 324] width 218 height 38
select select "M"
click at [688, 388] on select "Cane Creek Helm MKII 130mm Fox 34 SL Factory Grip X 130mm RockShox Pike Ultimat…" at bounding box center [641, 394] width 218 height 38
click at [710, 399] on select "Cane Creek Helm MKII 130mm Fox 34 SL Factory Grip X 130mm RockShox Pike Ultimat…" at bounding box center [641, 394] width 218 height 38
click at [720, 399] on select "Cane Creek Helm MKII 130mm Fox 34 SL Factory Grip X 130mm RockShox Pike Ultimat…" at bounding box center [641, 394] width 218 height 38
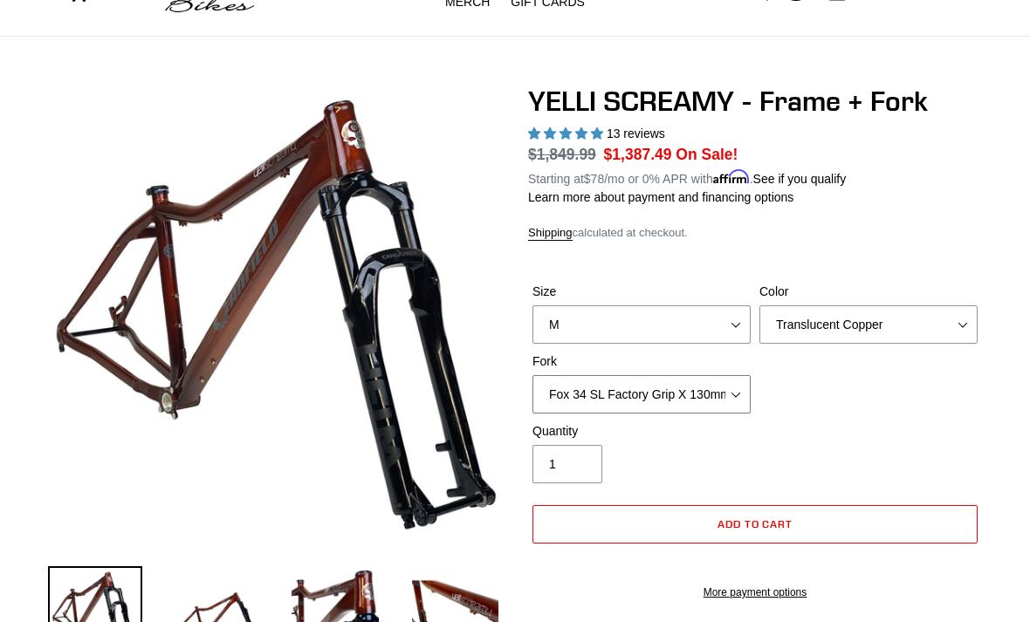
click at [704, 382] on select "Cane Creek Helm MKII 130mm Fox 34 SL Factory Grip X 130mm RockShox Pike Ultimat…" at bounding box center [641, 394] width 218 height 38
click at [712, 393] on select "Cane Creek Helm MKII 130mm Fox 34 SL Factory Grip X 130mm RockShox Pike Ultimat…" at bounding box center [641, 394] width 218 height 38
select select "Fox 34 SL Factory Grip X 130mm"
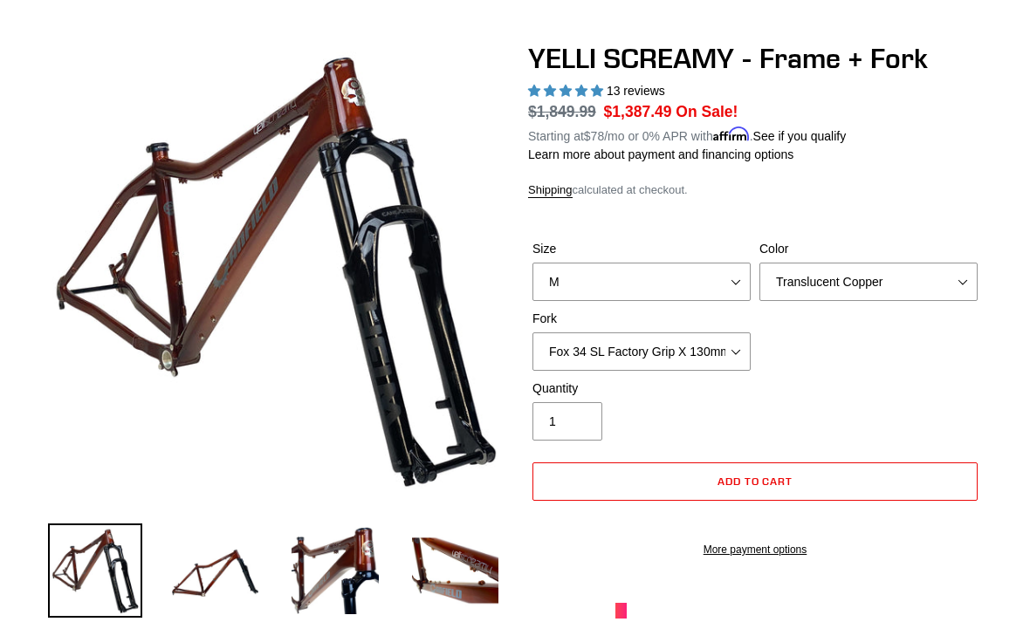
scroll to position [135, 0]
